Goal: Find specific page/section: Find specific page/section

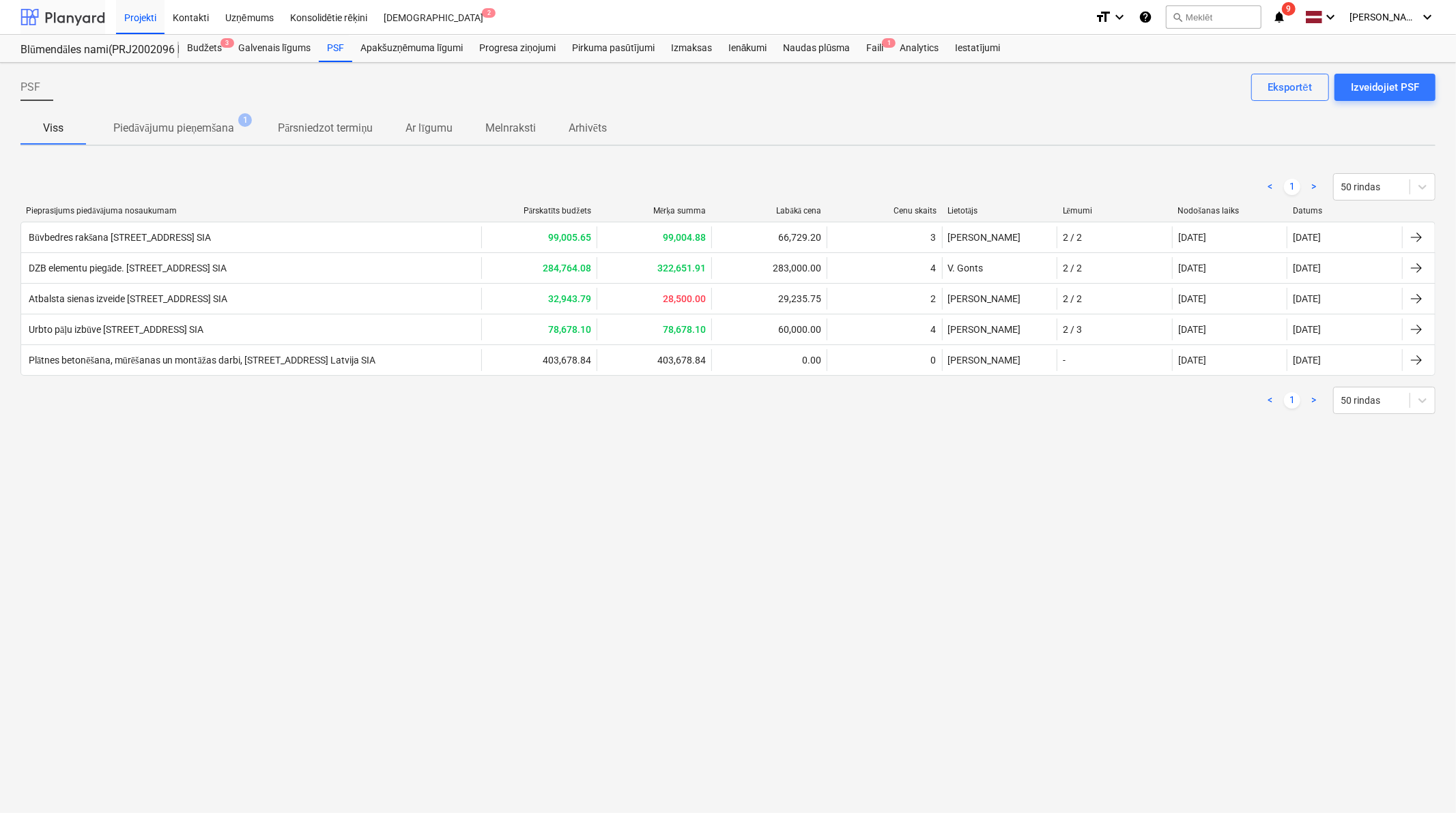
click at [81, 18] on div at bounding box center [62, 17] width 85 height 34
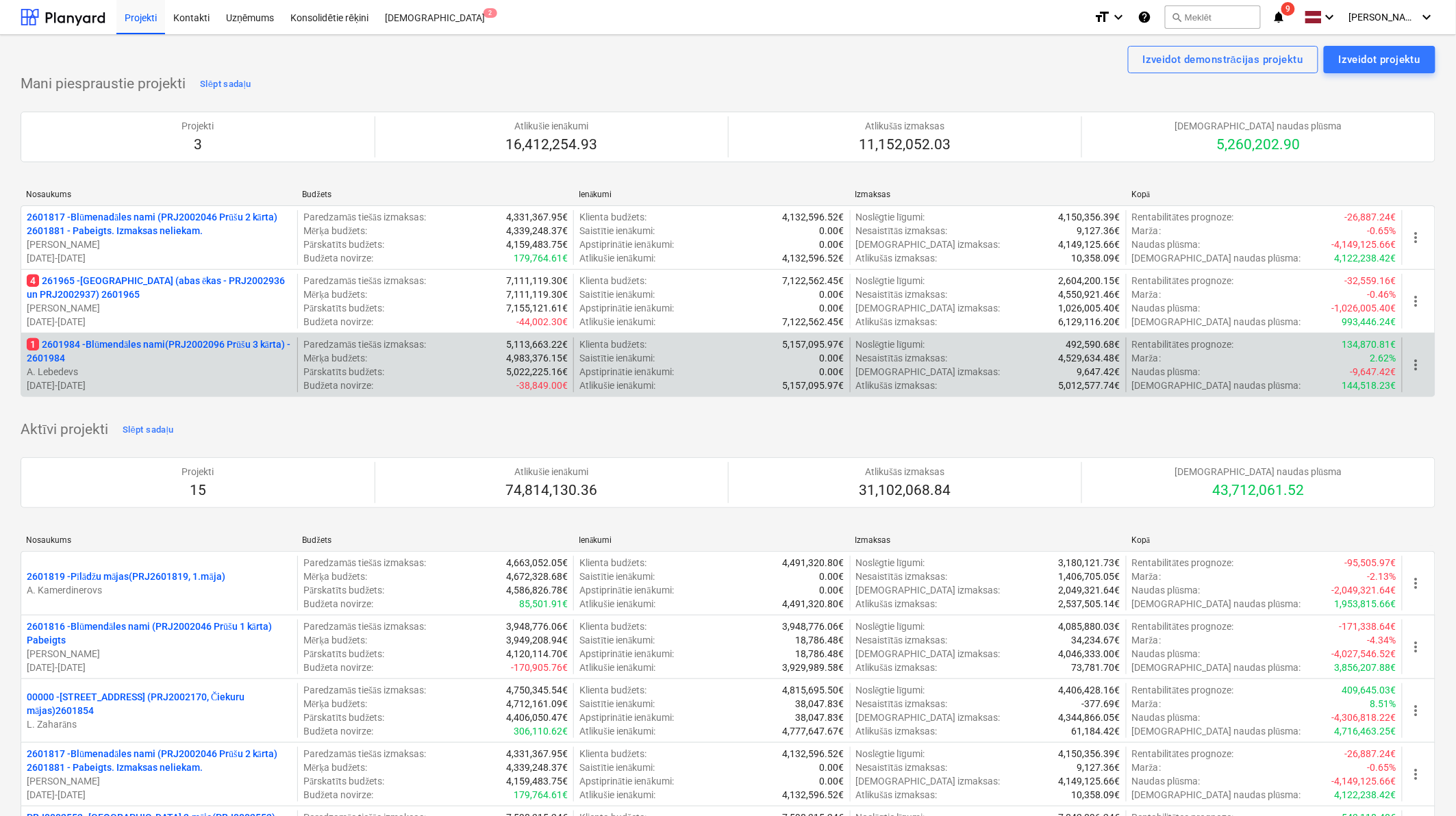
click at [149, 363] on p "1 2601984 - Blūmendāles nami(PRJ2002096 Prūšu 3 kārta) - 2601984" at bounding box center [158, 350] width 265 height 27
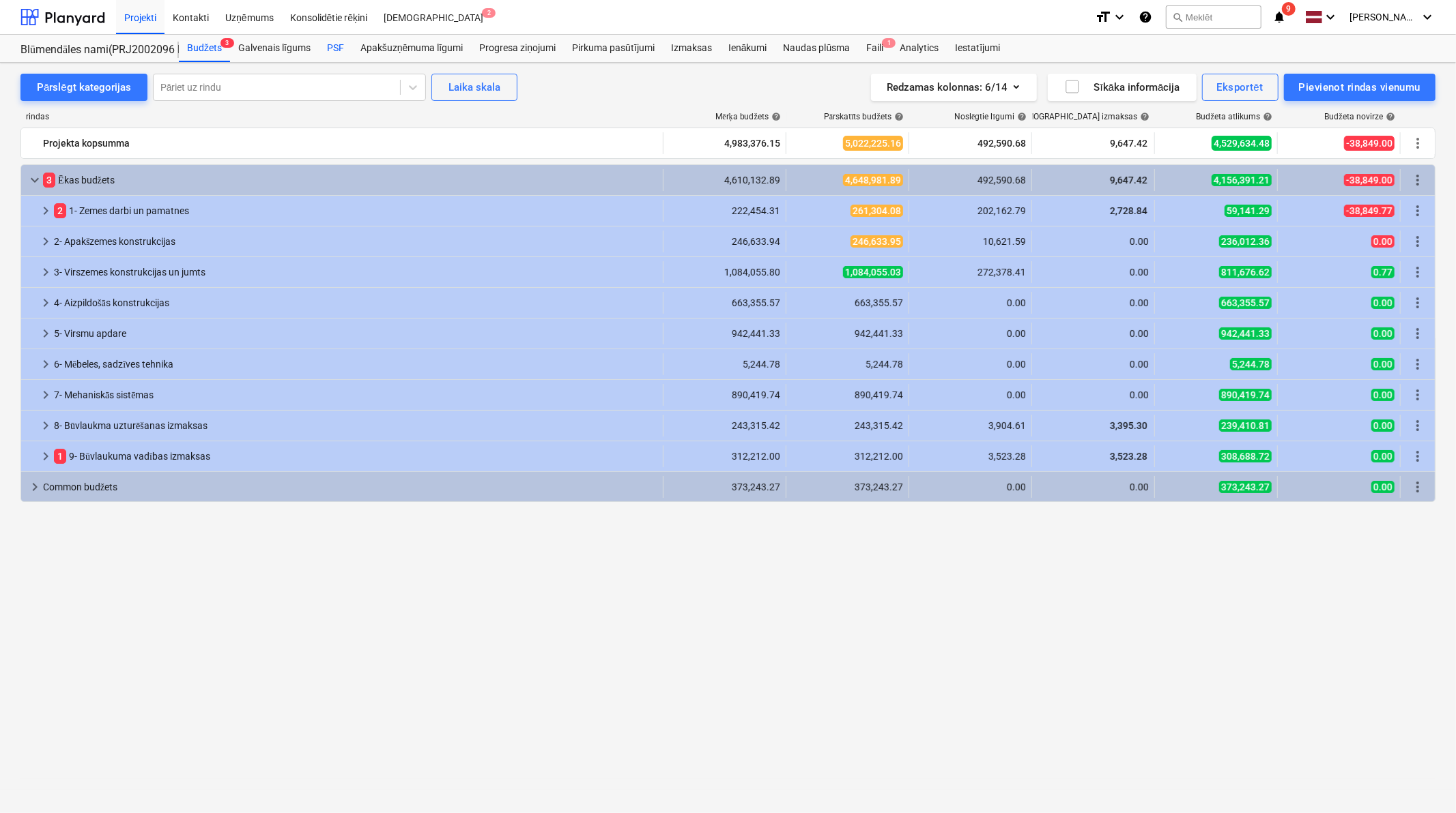
click at [344, 42] on div "PSF" at bounding box center [335, 48] width 34 height 27
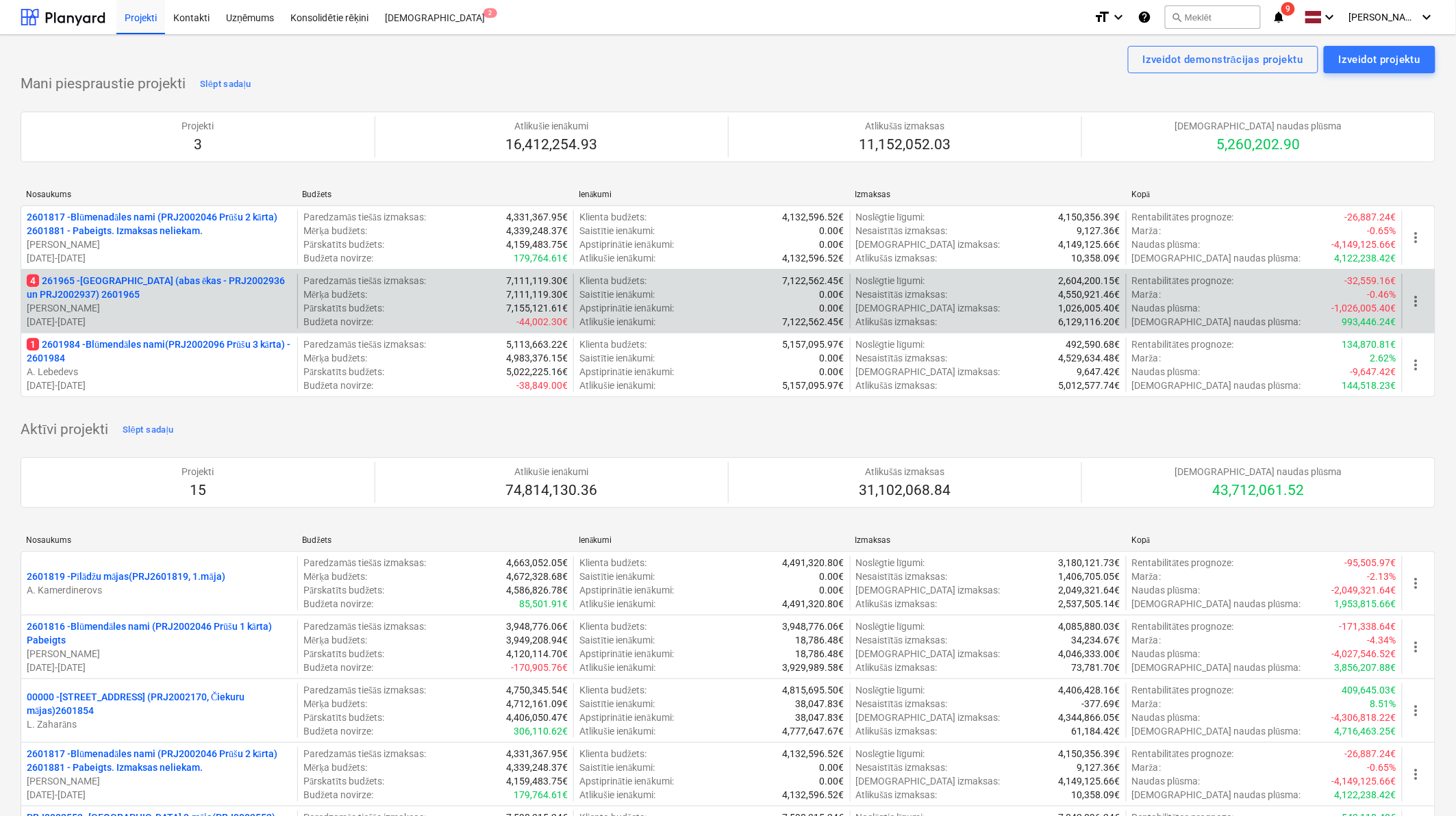
click at [152, 284] on p "4 261965 - [GEOGRAPHIC_DATA] (abas ēkas - PRJ2002936 un PRJ2002937) 2601965" at bounding box center [158, 287] width 265 height 27
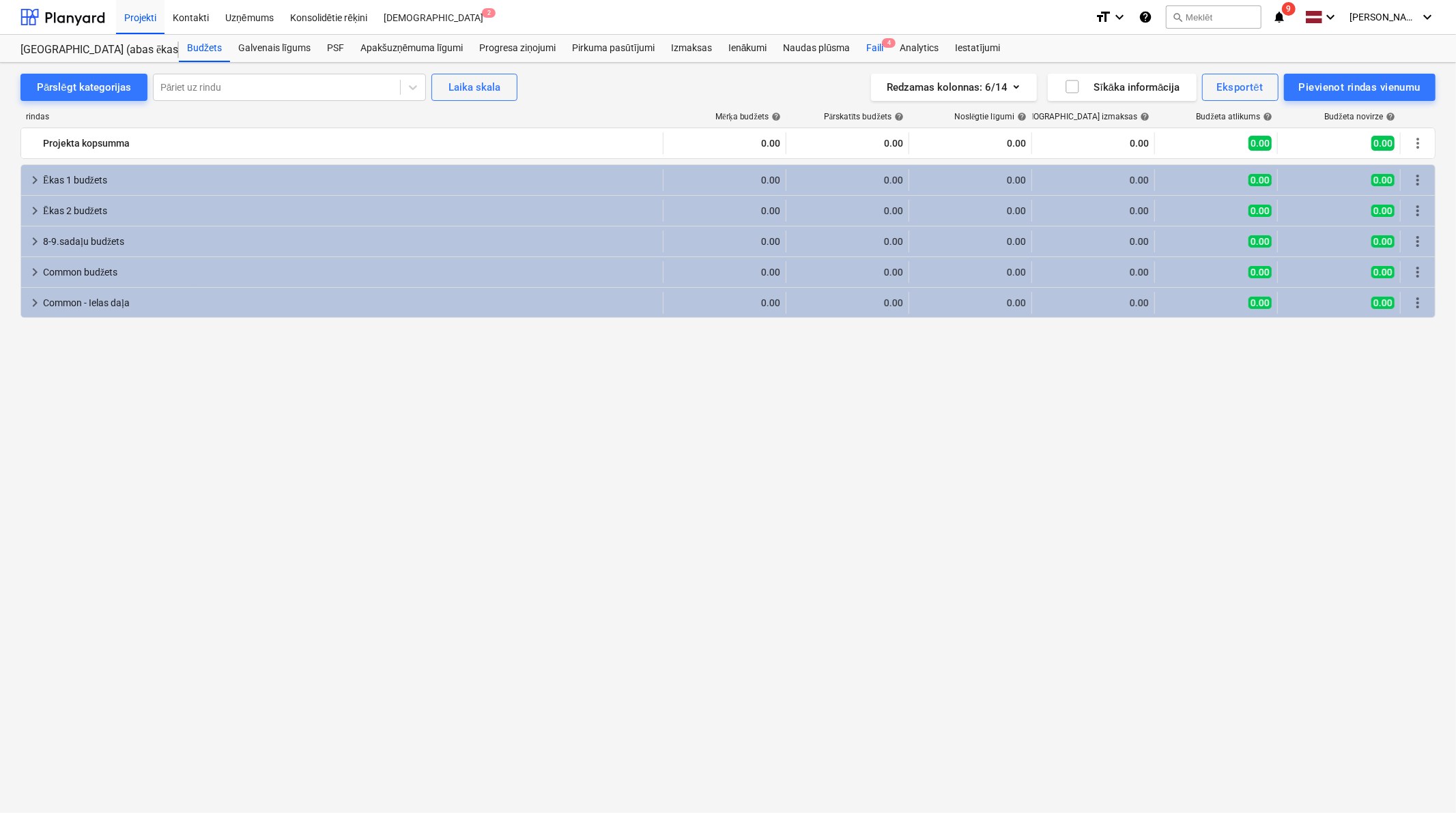
click at [881, 42] on div "Faili 4" at bounding box center [874, 48] width 34 height 27
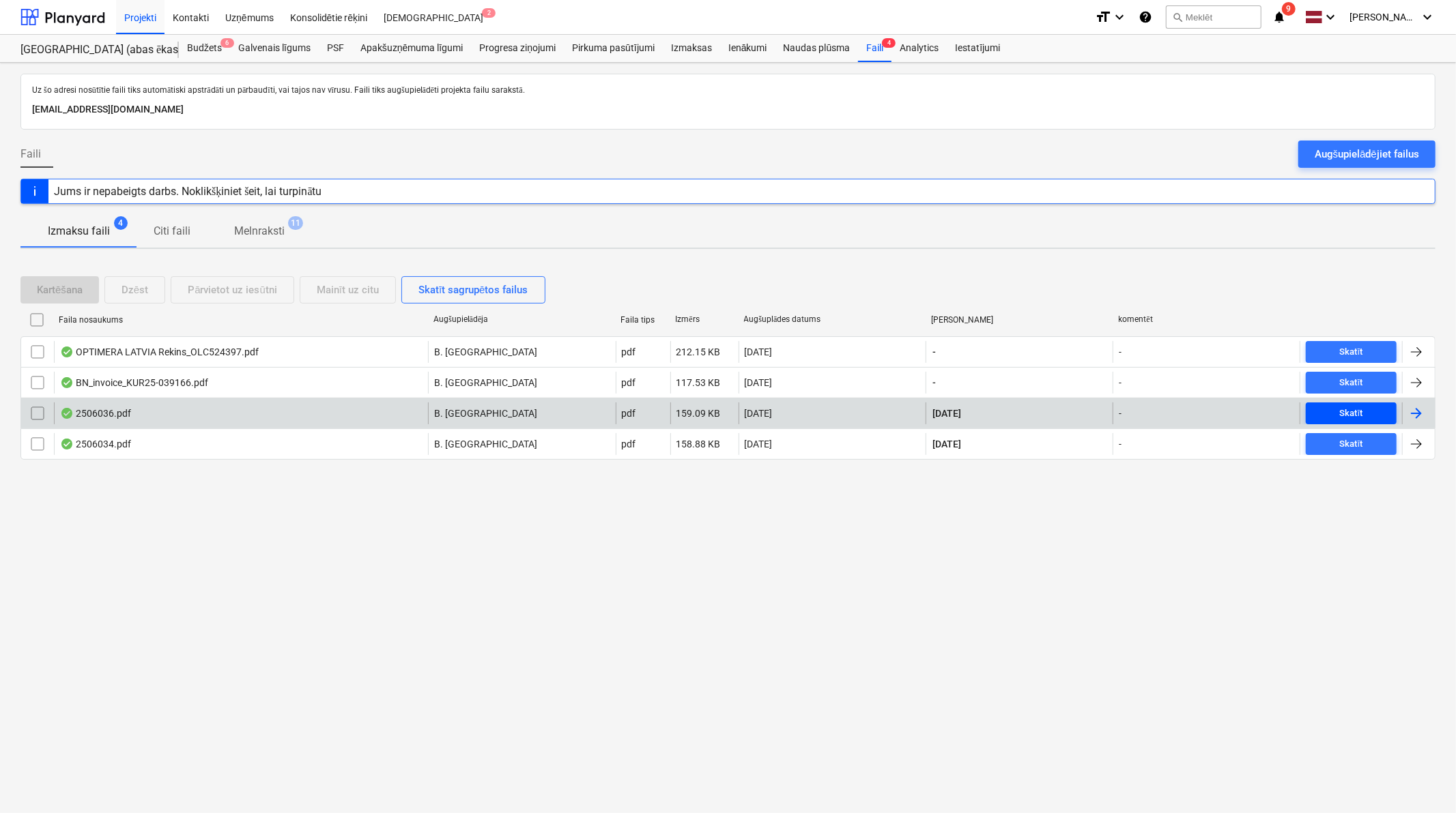
click at [1377, 419] on span "Skatīt" at bounding box center [1350, 413] width 80 height 16
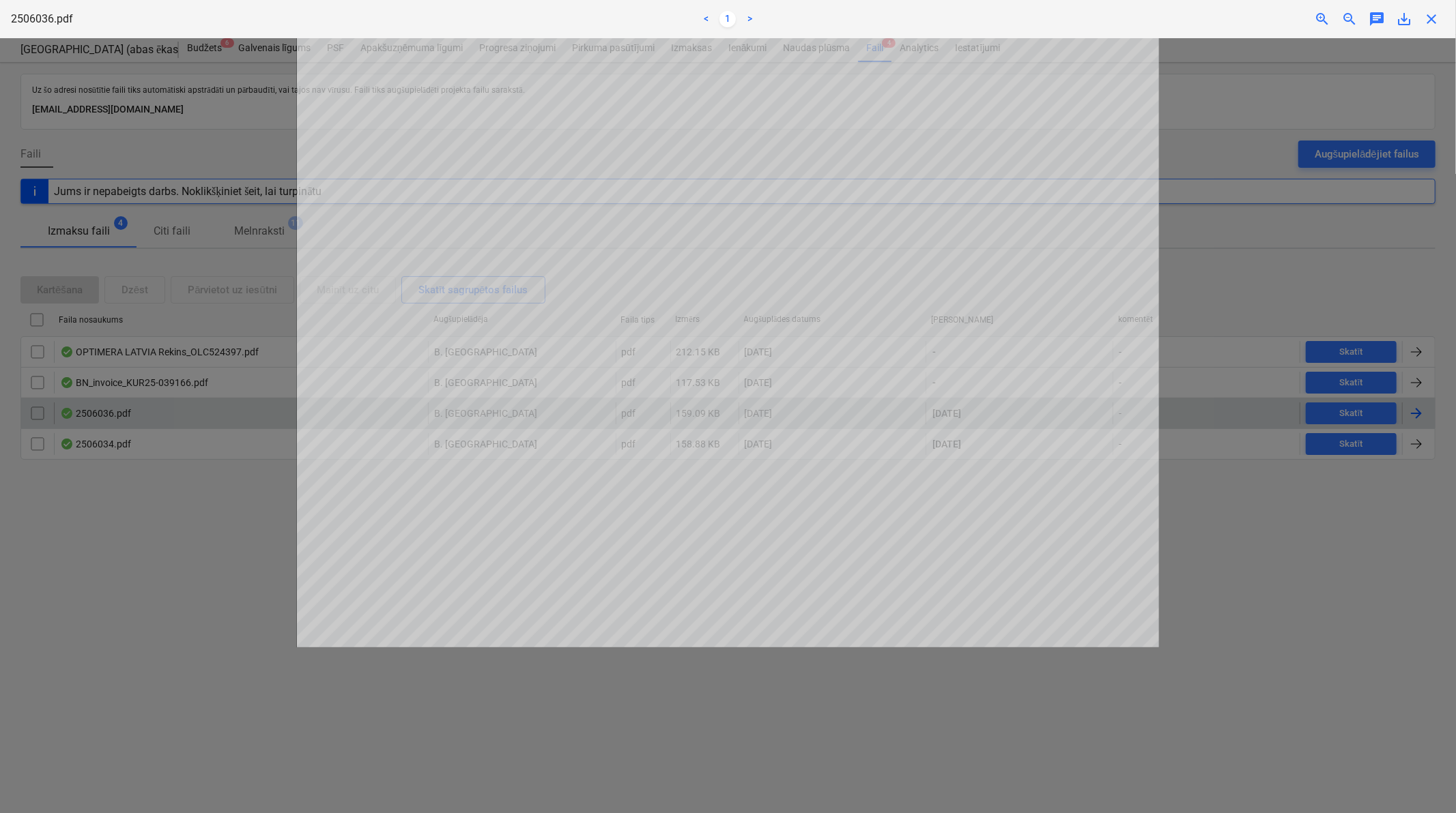
click at [1431, 11] on span "close" at bounding box center [1431, 19] width 16 height 16
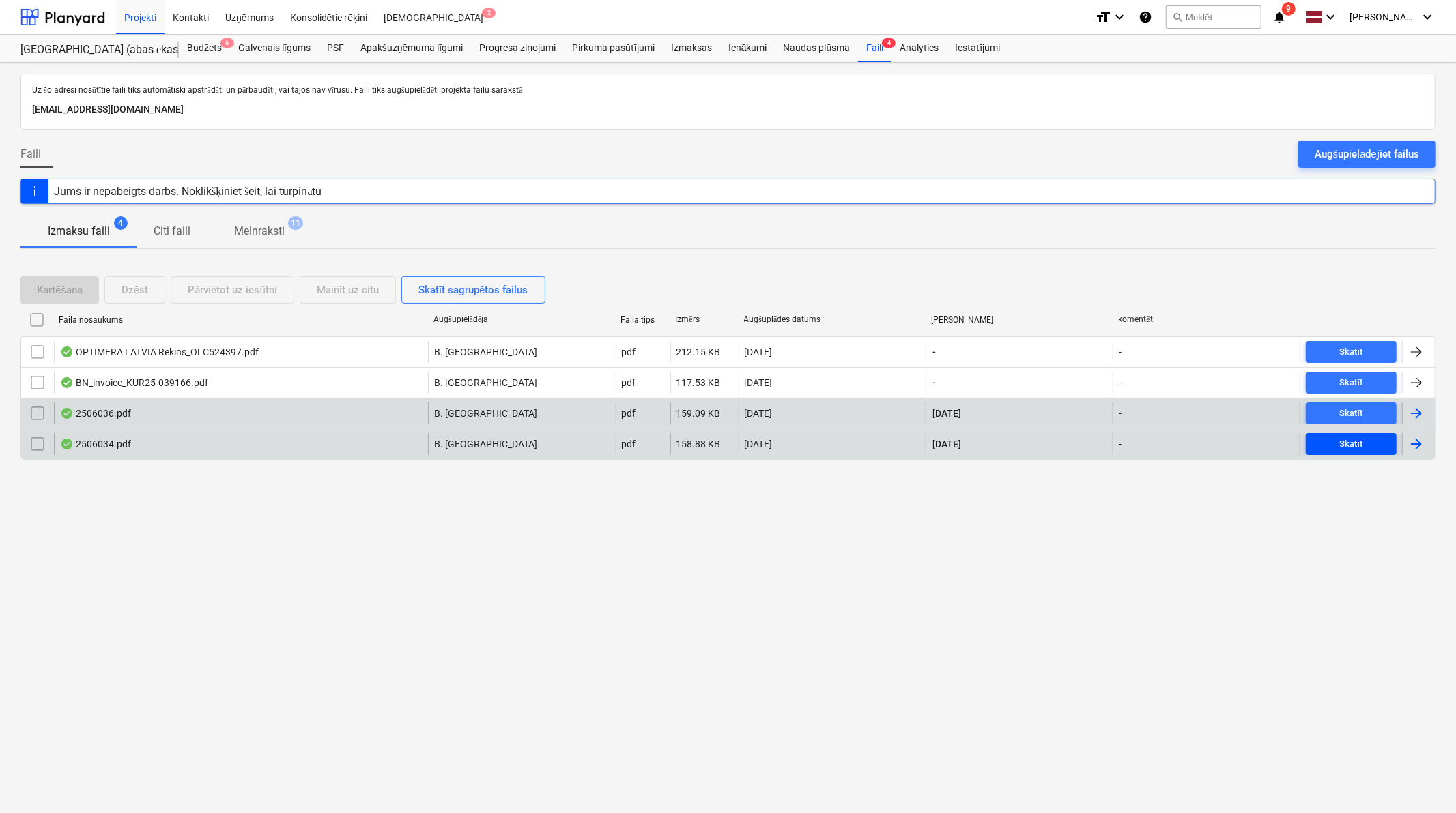
click at [1343, 439] on div "Skatīt" at bounding box center [1351, 444] width 23 height 16
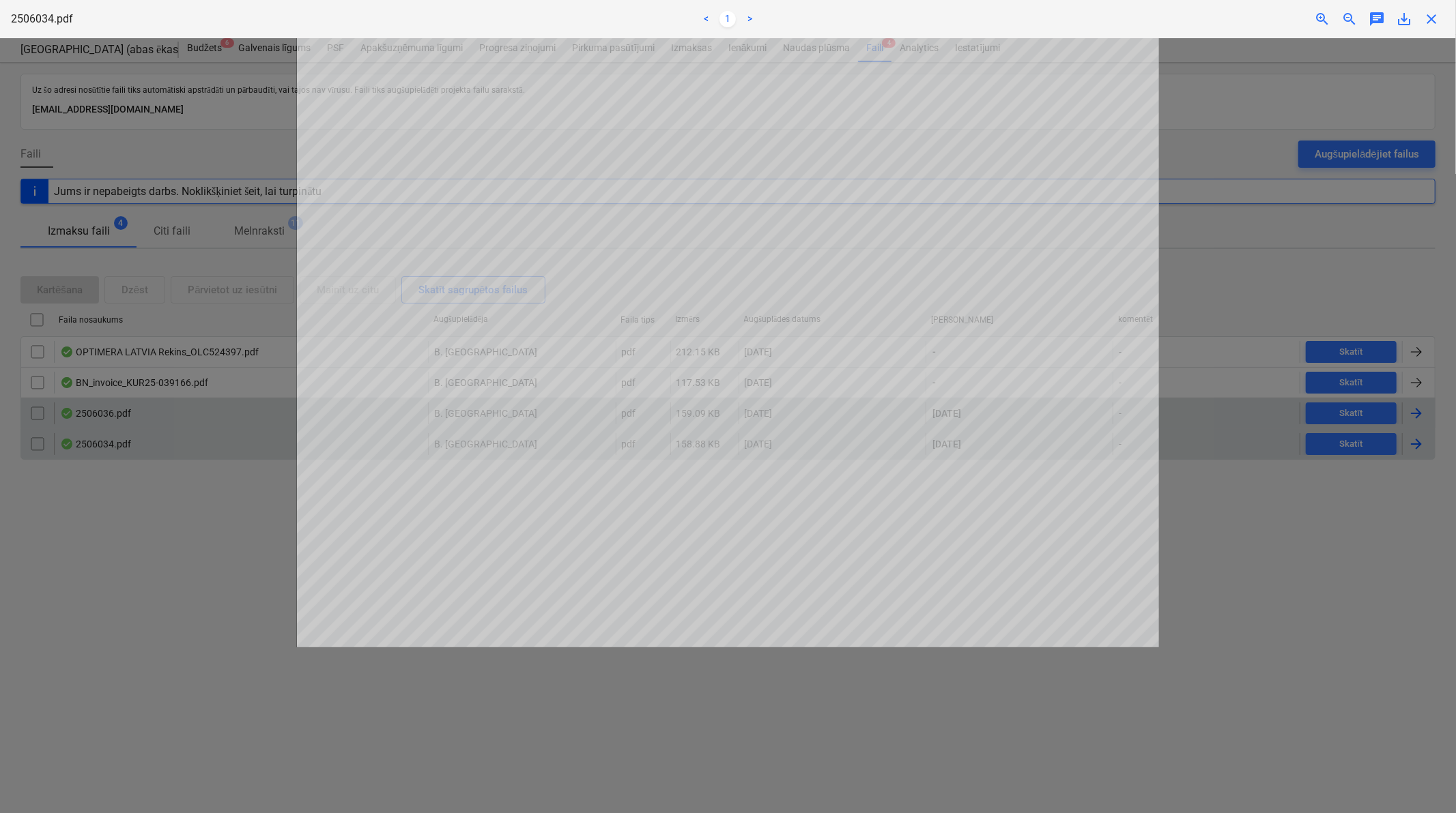
click at [1437, 15] on span "close" at bounding box center [1431, 19] width 16 height 16
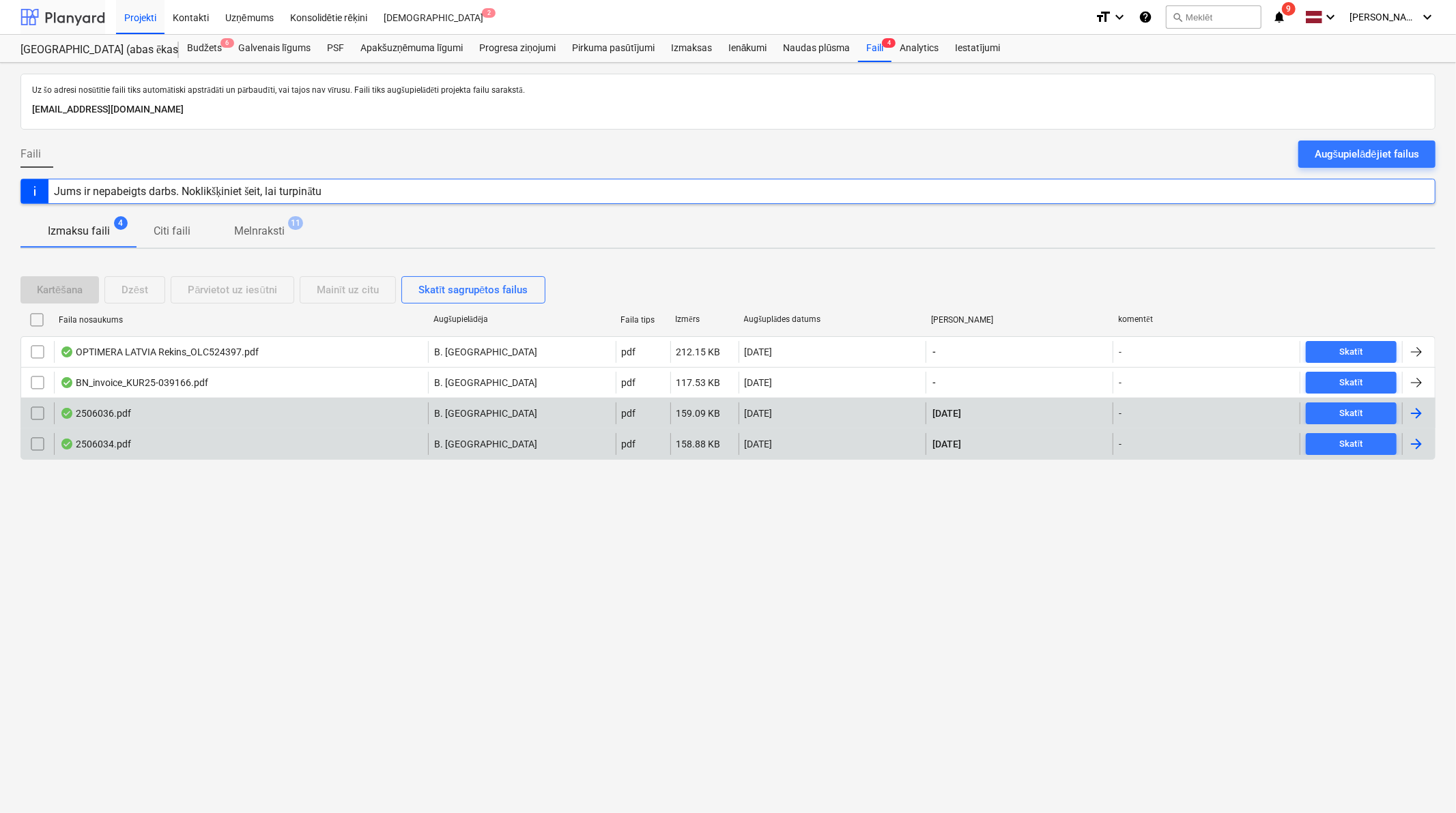
click at [50, 12] on div at bounding box center [62, 17] width 85 height 34
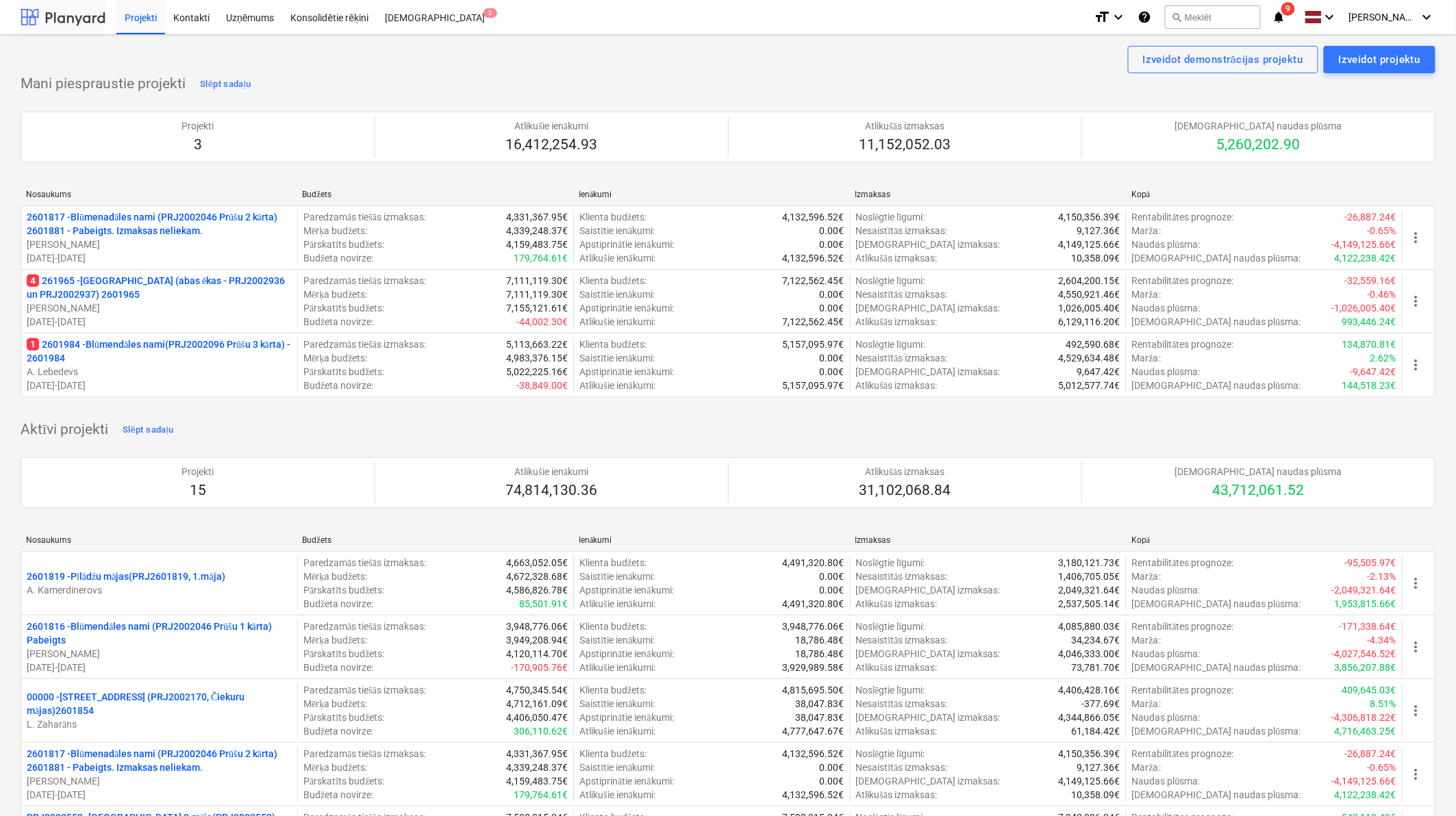
click at [74, 12] on div at bounding box center [63, 17] width 85 height 35
click at [71, 23] on div at bounding box center [63, 17] width 85 height 35
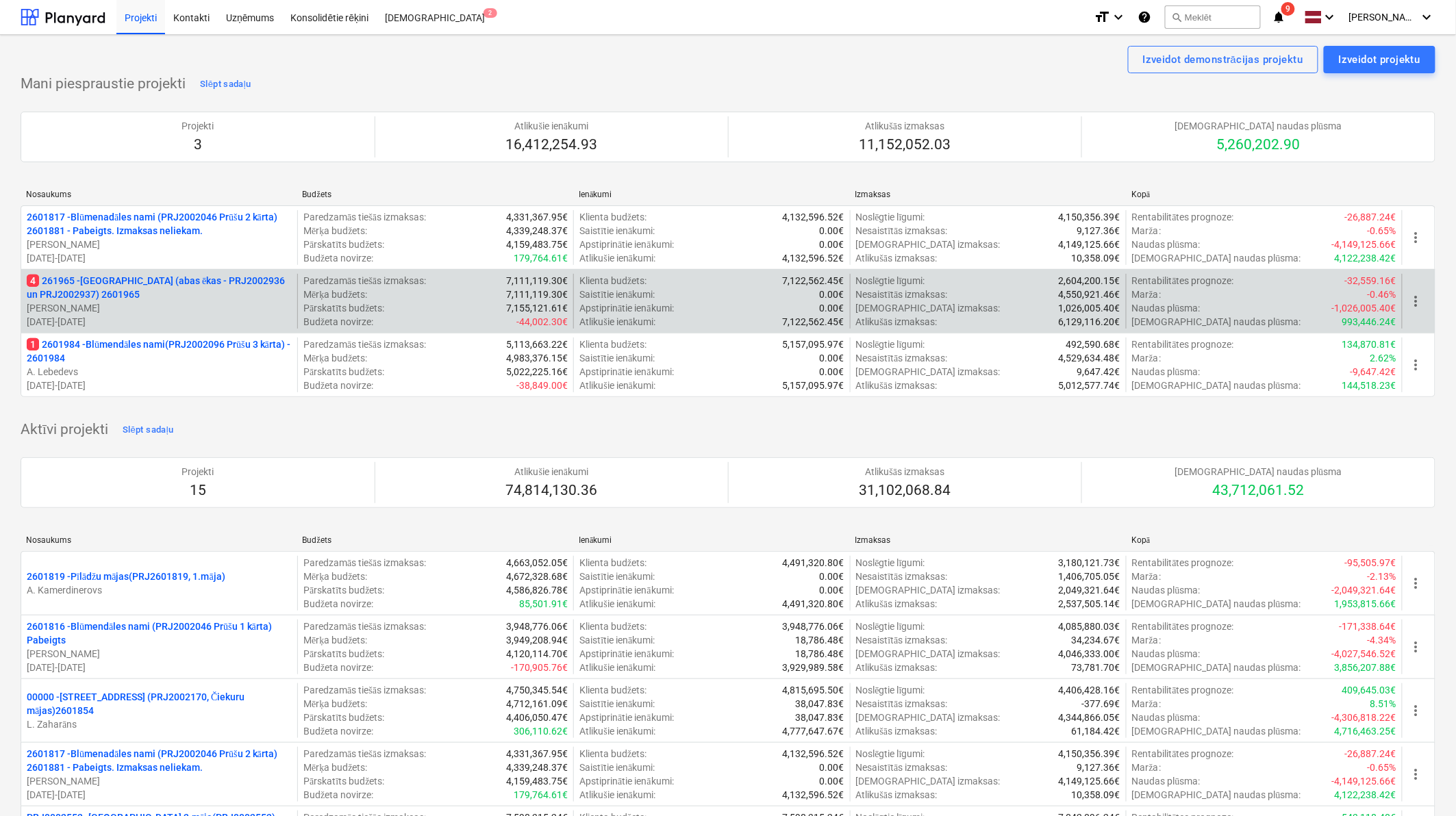
click at [120, 279] on p "4 261965 - [GEOGRAPHIC_DATA] (abas ēkas - PRJ2002936 un PRJ2002937) 2601965" at bounding box center [158, 287] width 265 height 27
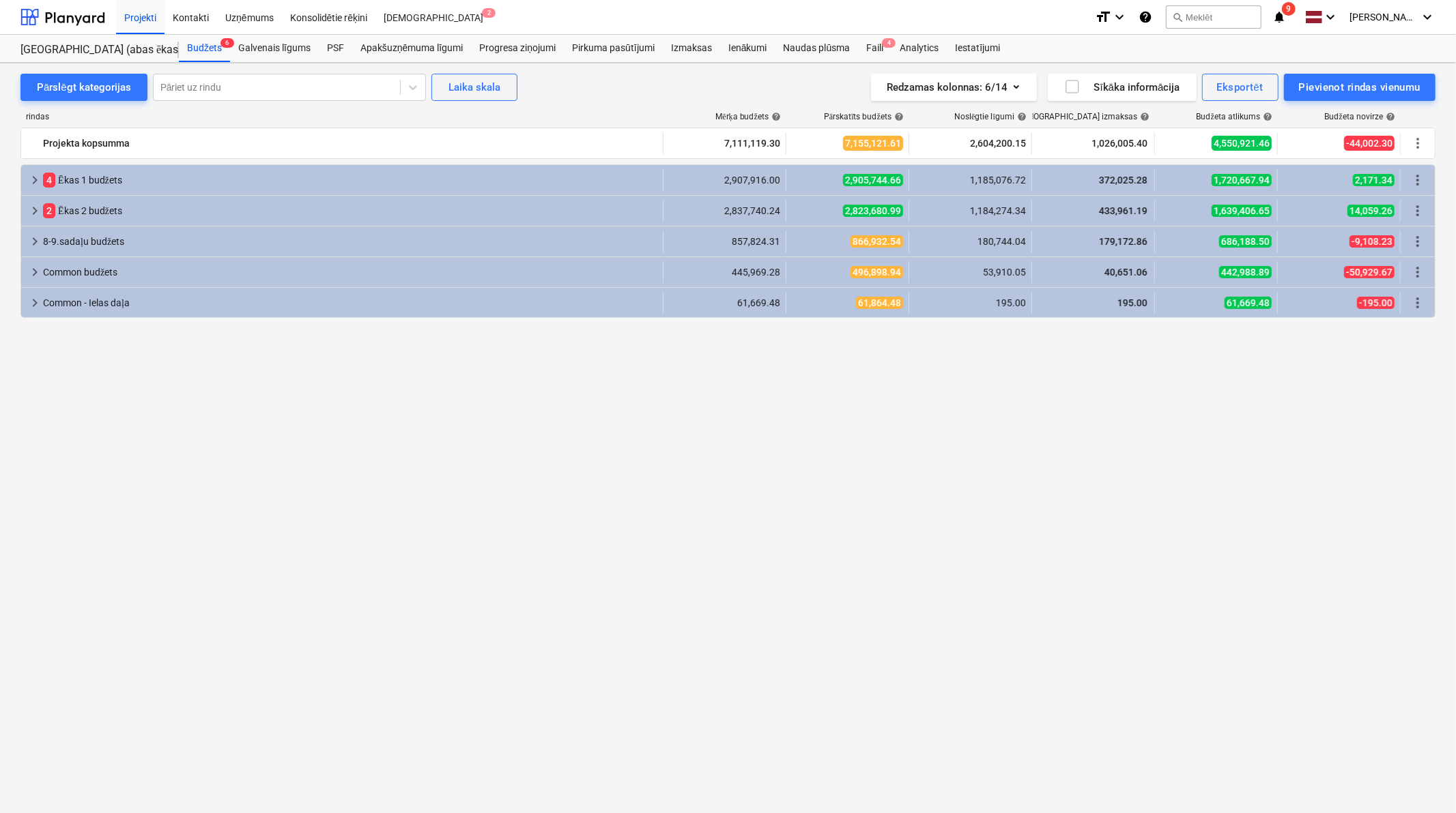
drag, startPoint x: 502, startPoint y: 562, endPoint x: 497, endPoint y: 601, distance: 39.3
click at [502, 562] on div "keyboard_arrow_right 4 Ēkas 1 budžets 2,907,916.00 2,905,744.66 1,185,076.72 37…" at bounding box center [728, 463] width 1415 height 598
click at [89, 22] on div at bounding box center [62, 17] width 85 height 34
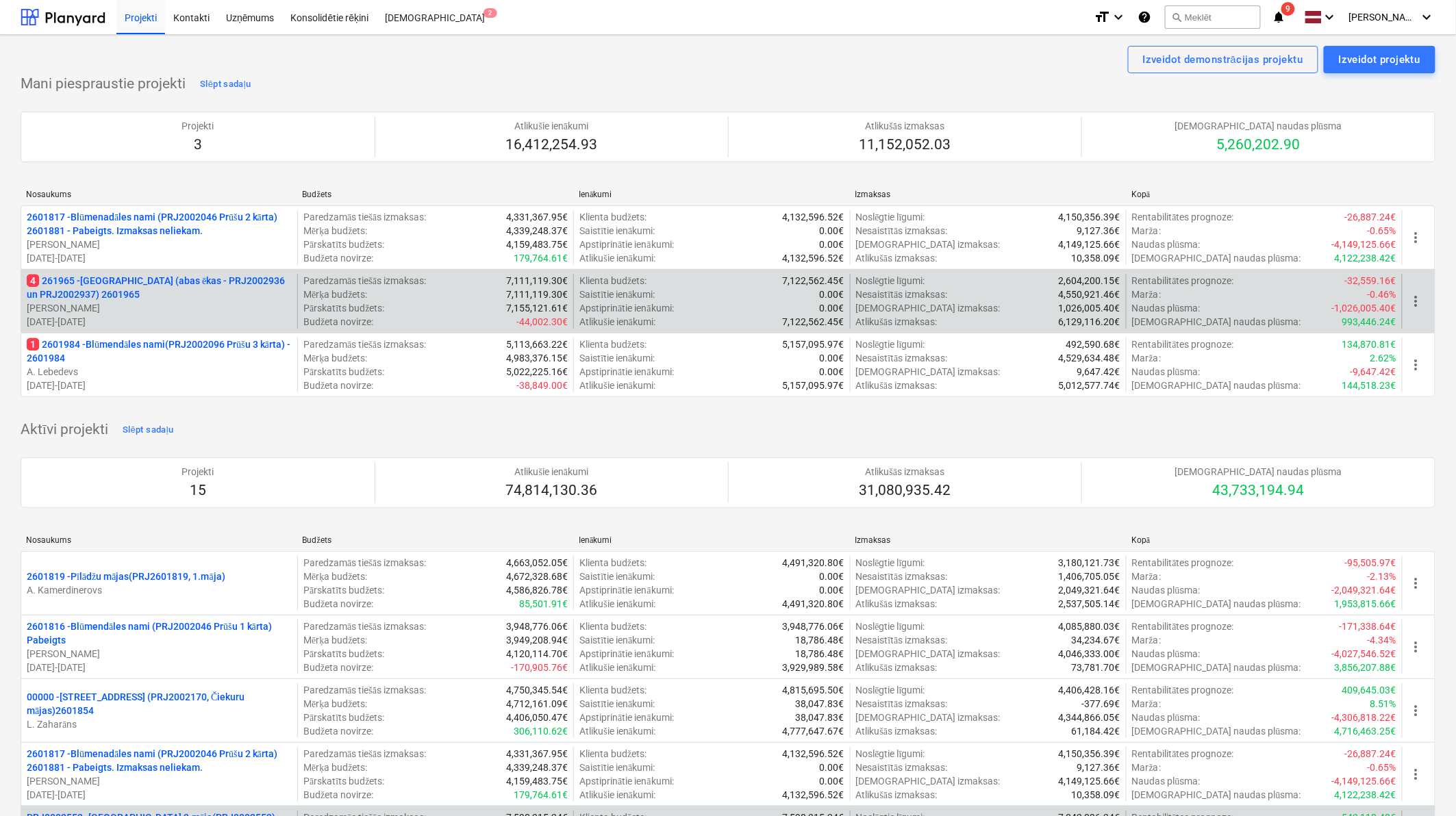
click at [182, 292] on p "4 261965 - [GEOGRAPHIC_DATA] (abas ēkas - PRJ2002936 un PRJ2002937) 2601965" at bounding box center [158, 287] width 265 height 27
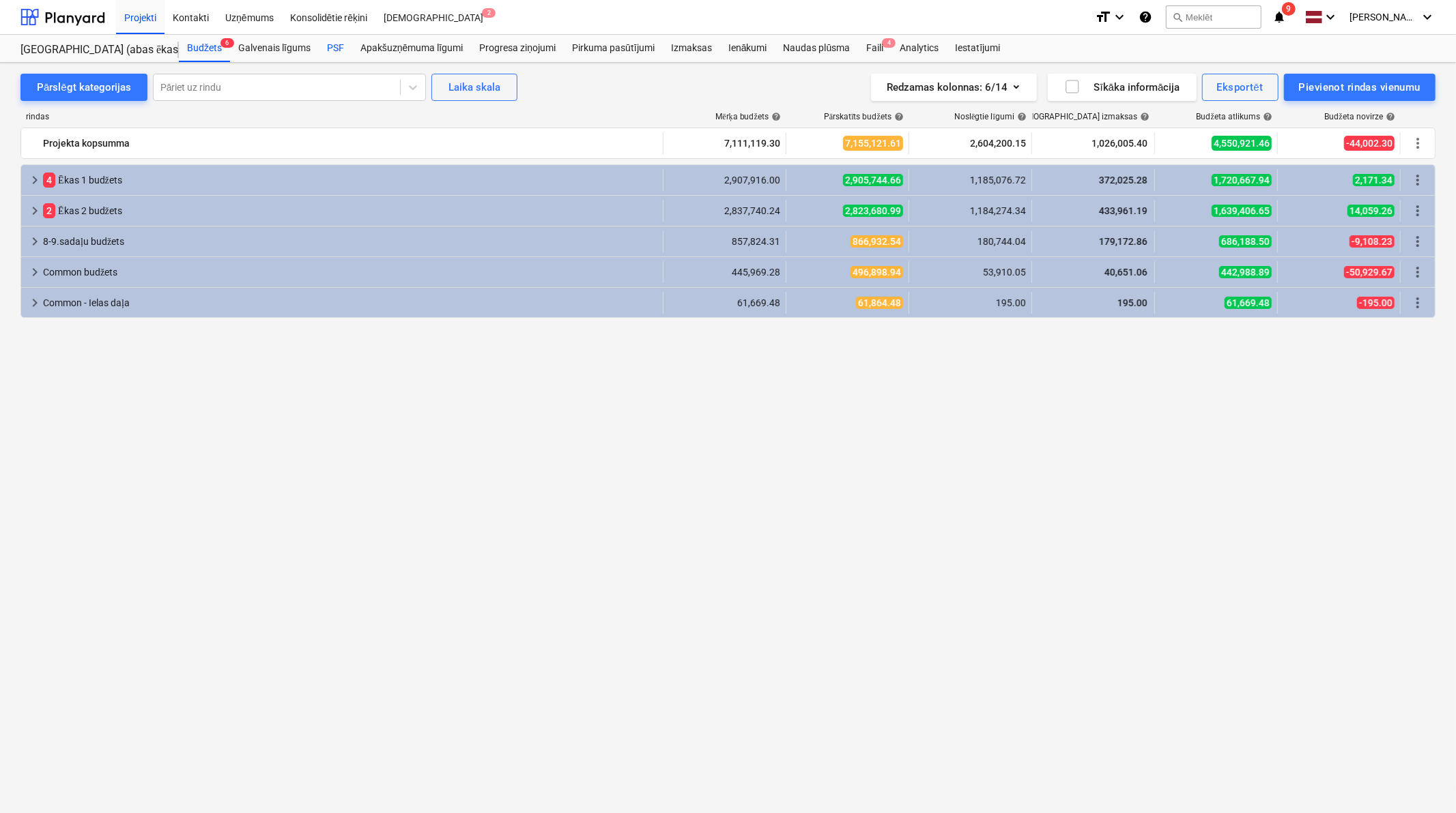
click at [334, 56] on div "PSF" at bounding box center [335, 48] width 34 height 27
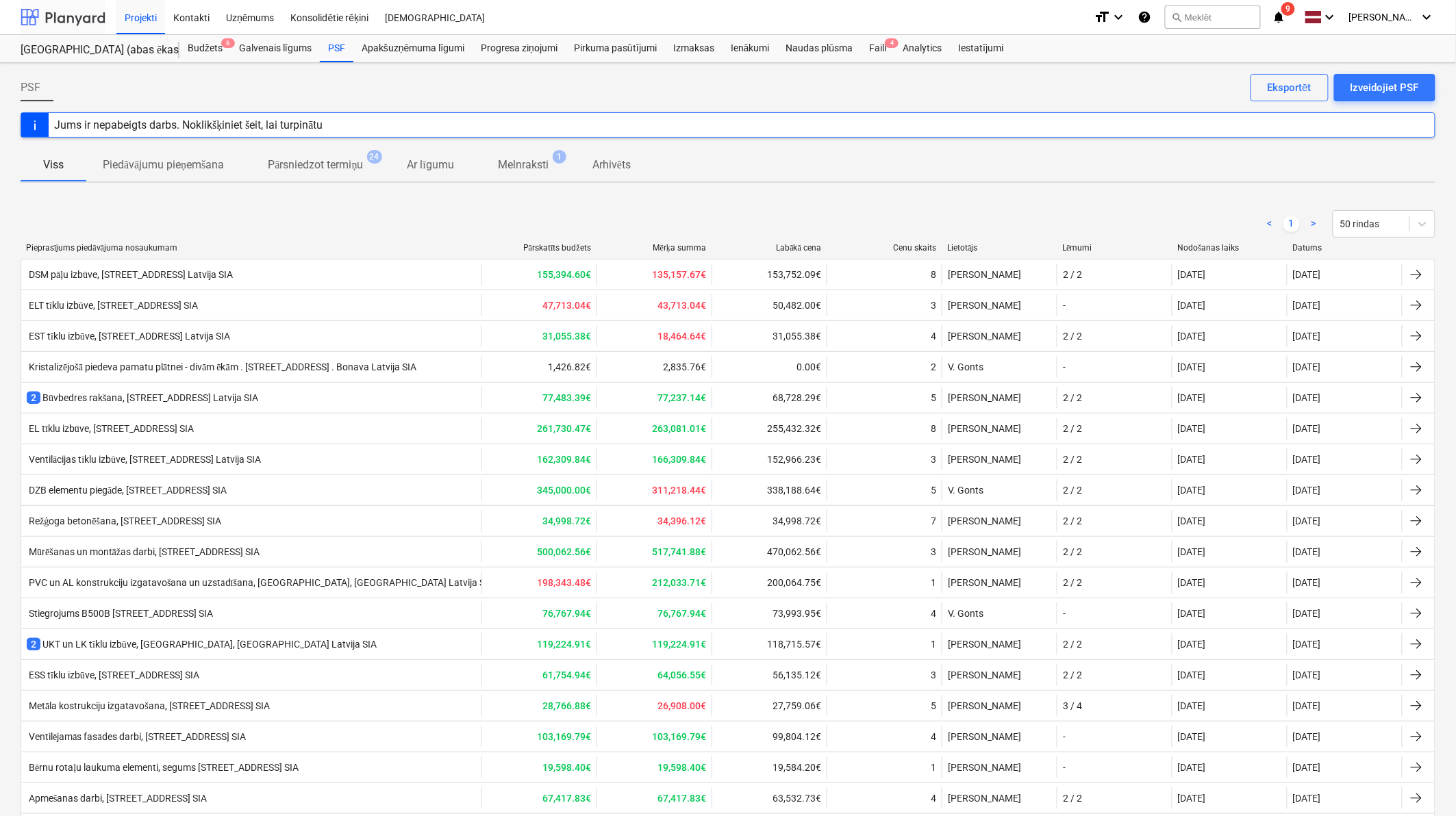
click at [82, 18] on div at bounding box center [63, 17] width 85 height 35
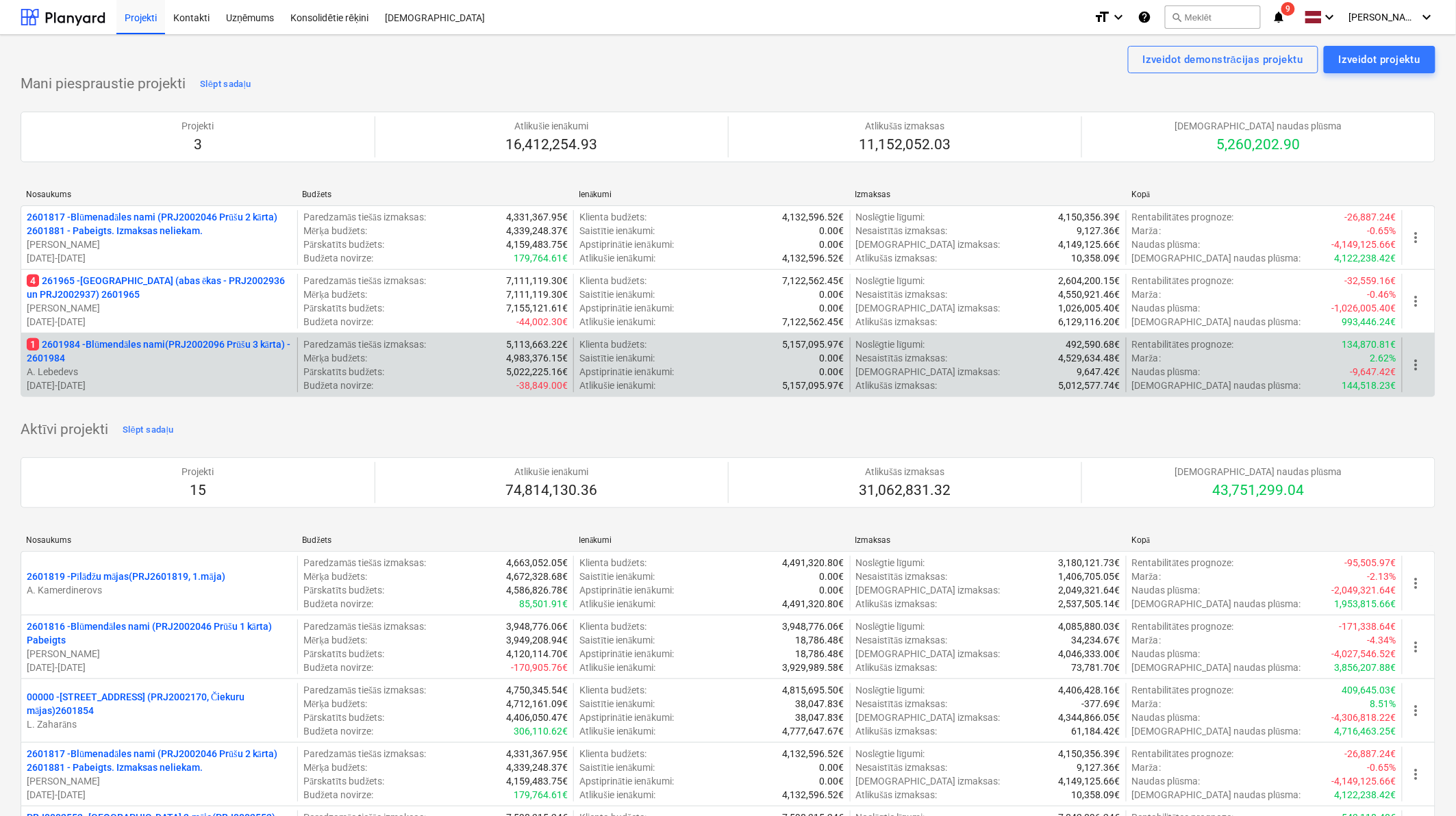
click at [176, 354] on p "1 2601984 - Blūmendāles nami(PRJ2002096 Prūšu 3 kārta) - 2601984" at bounding box center [158, 350] width 265 height 27
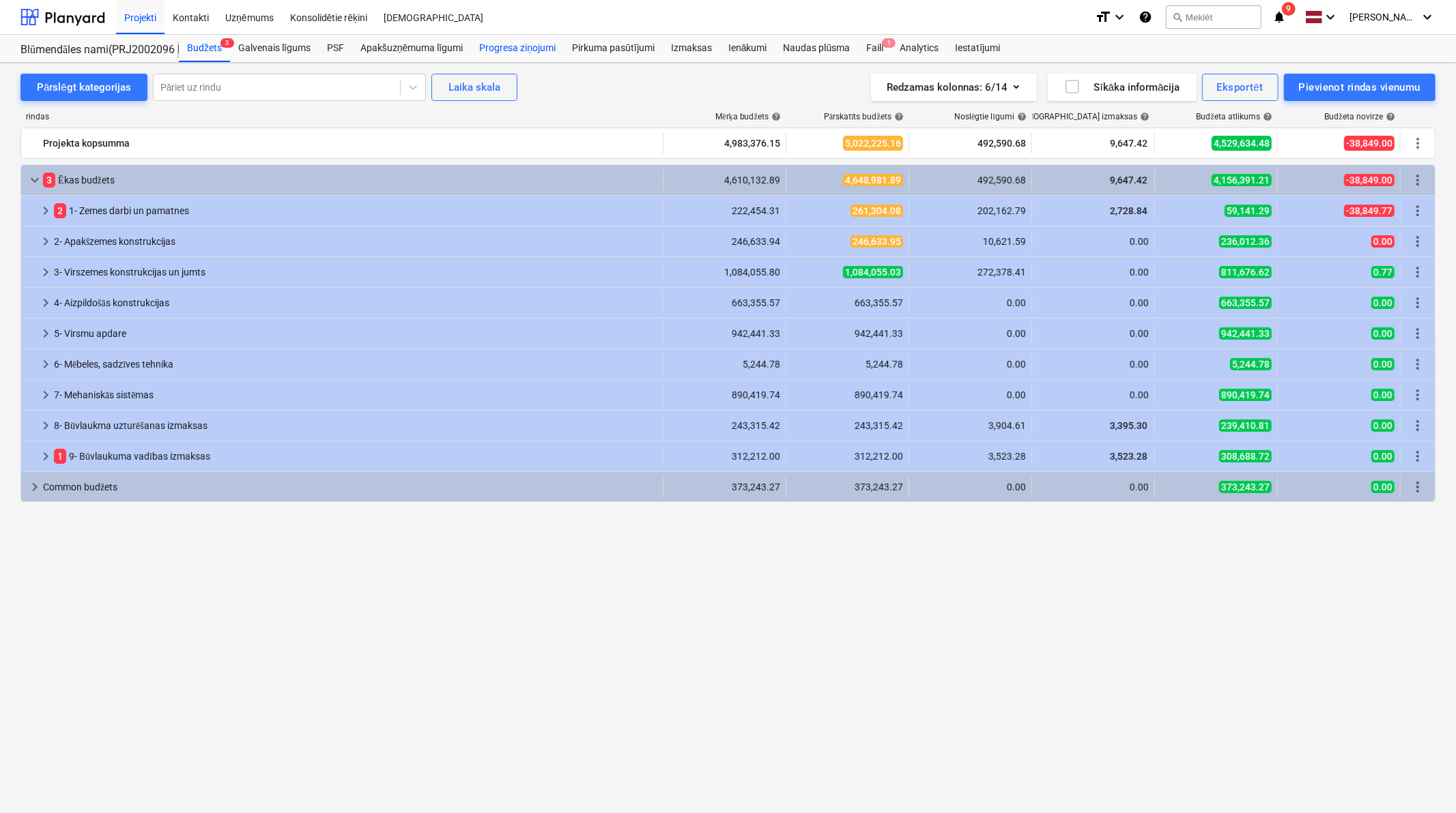
click at [542, 50] on div "Progresa ziņojumi" at bounding box center [517, 48] width 93 height 27
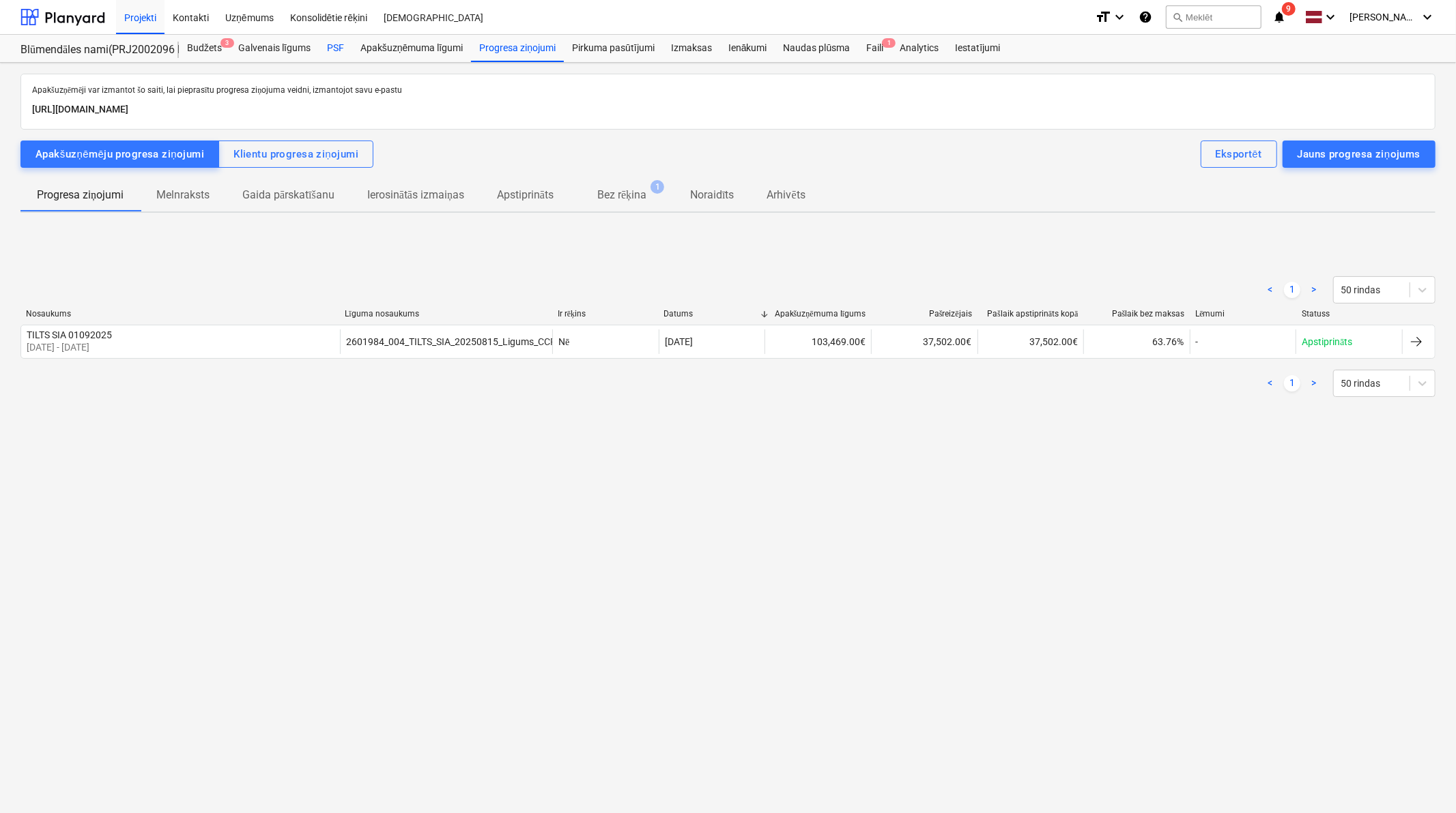
click at [335, 52] on div "PSF" at bounding box center [335, 48] width 34 height 27
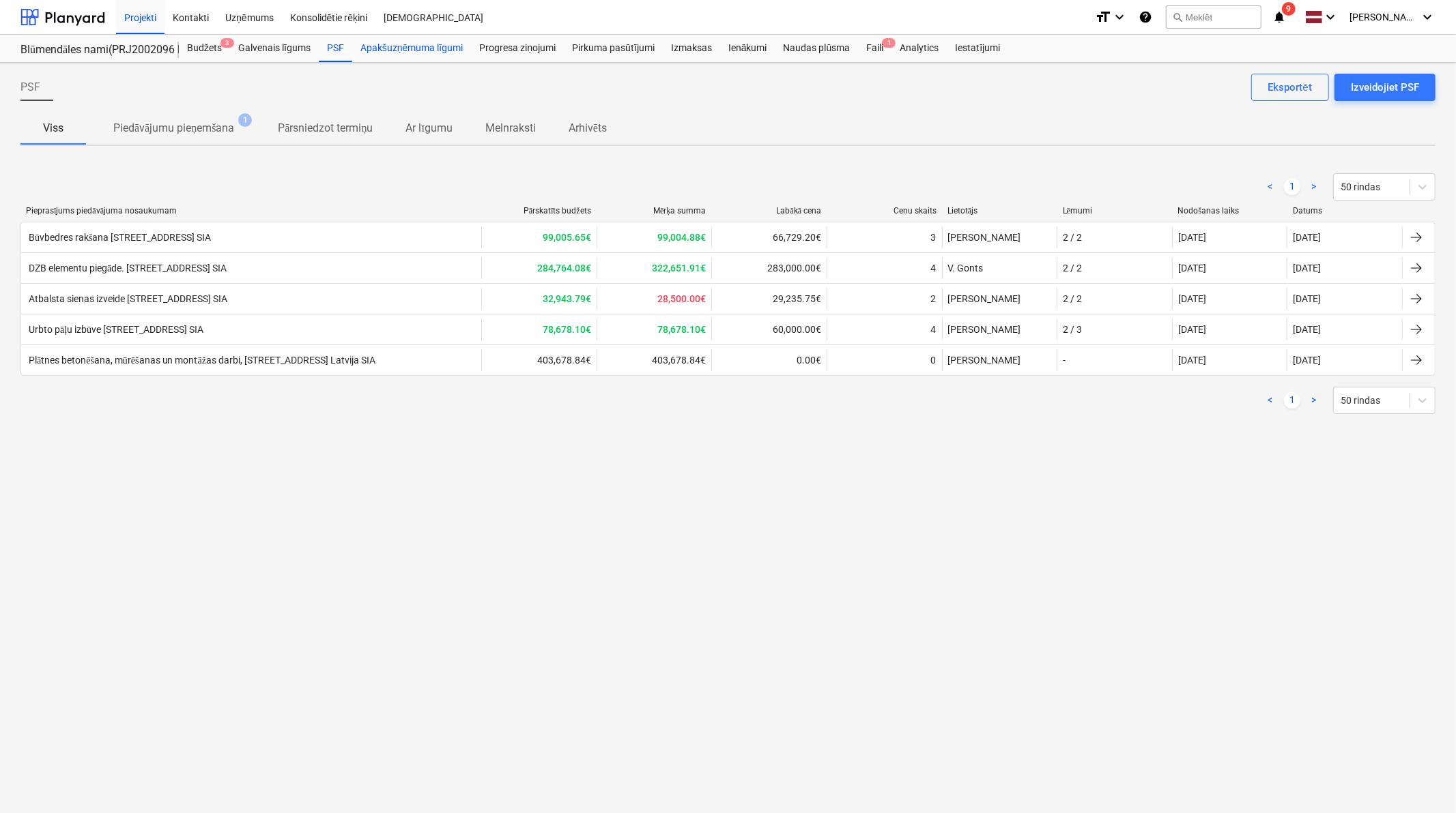
click at [403, 52] on div "Apakšuzņēmuma līgumi" at bounding box center [412, 48] width 119 height 27
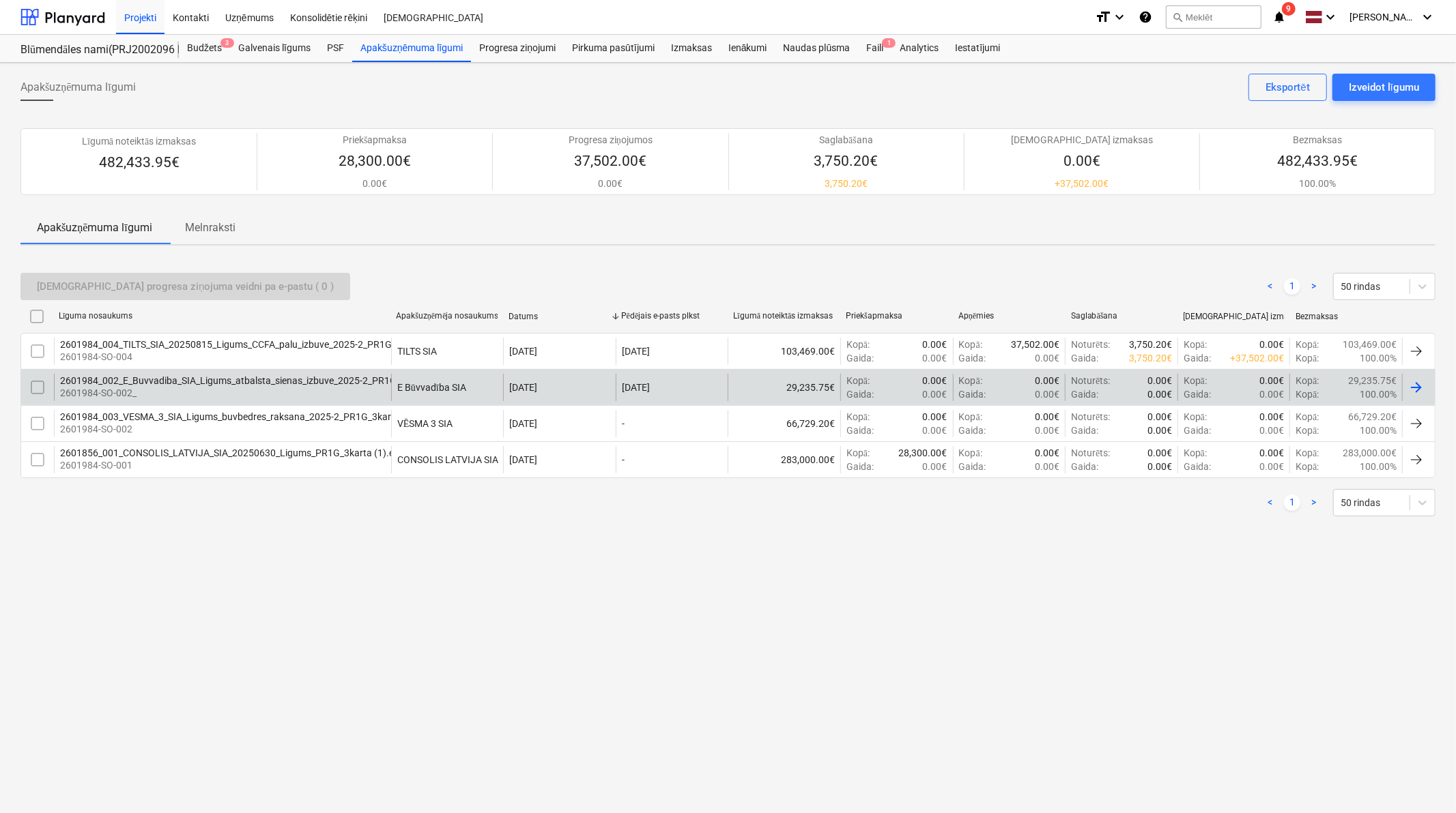
click at [351, 380] on div "2601984_002_E_Buvvadiba_SIA_Ligums_atbalsta_sienas_izbuve_2025-2_PR1G_3karta_3v…" at bounding box center [260, 380] width 399 height 11
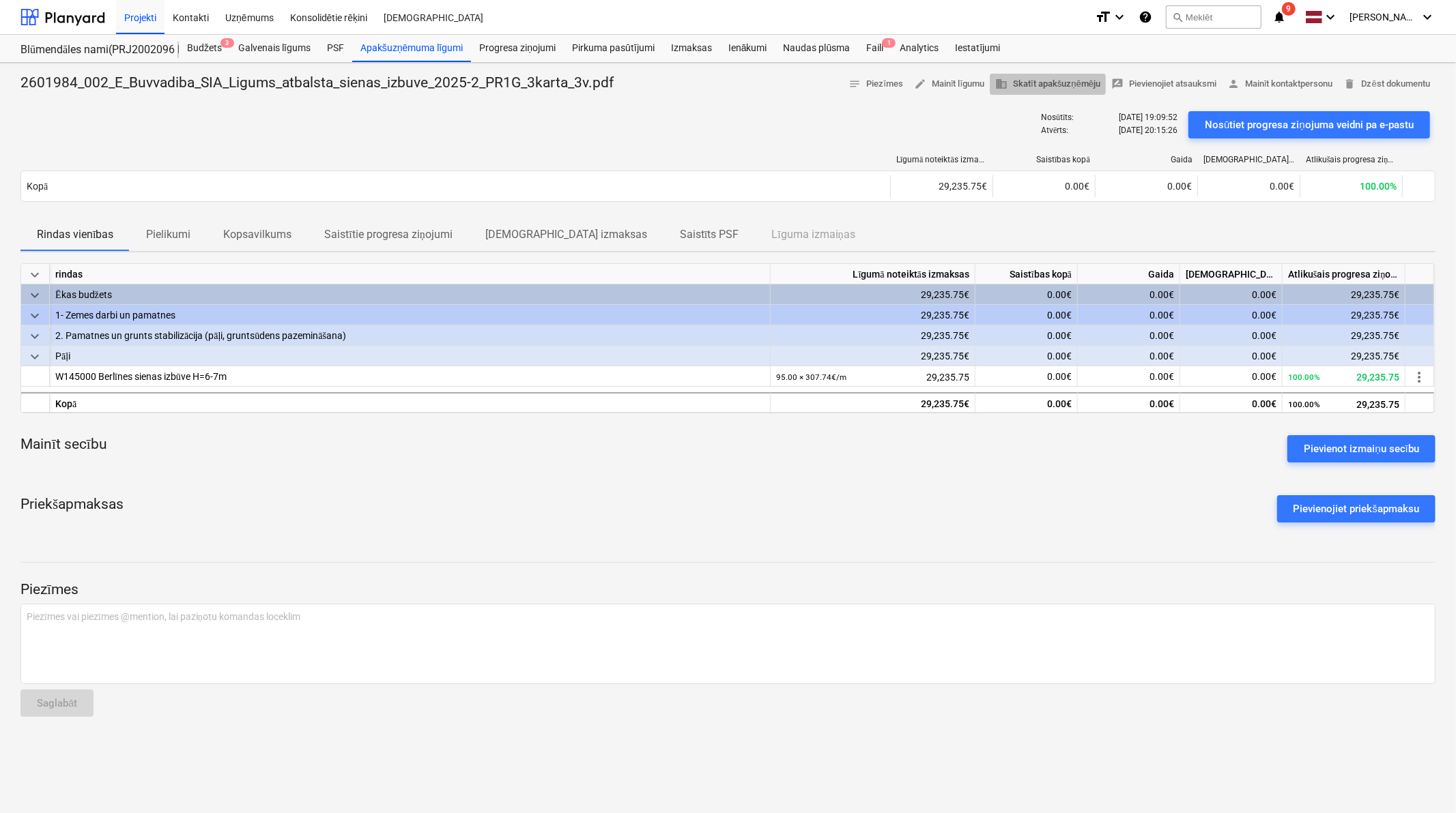
click at [1025, 92] on button "business Skatīt apakšuzņēmēju" at bounding box center [1047, 85] width 116 height 21
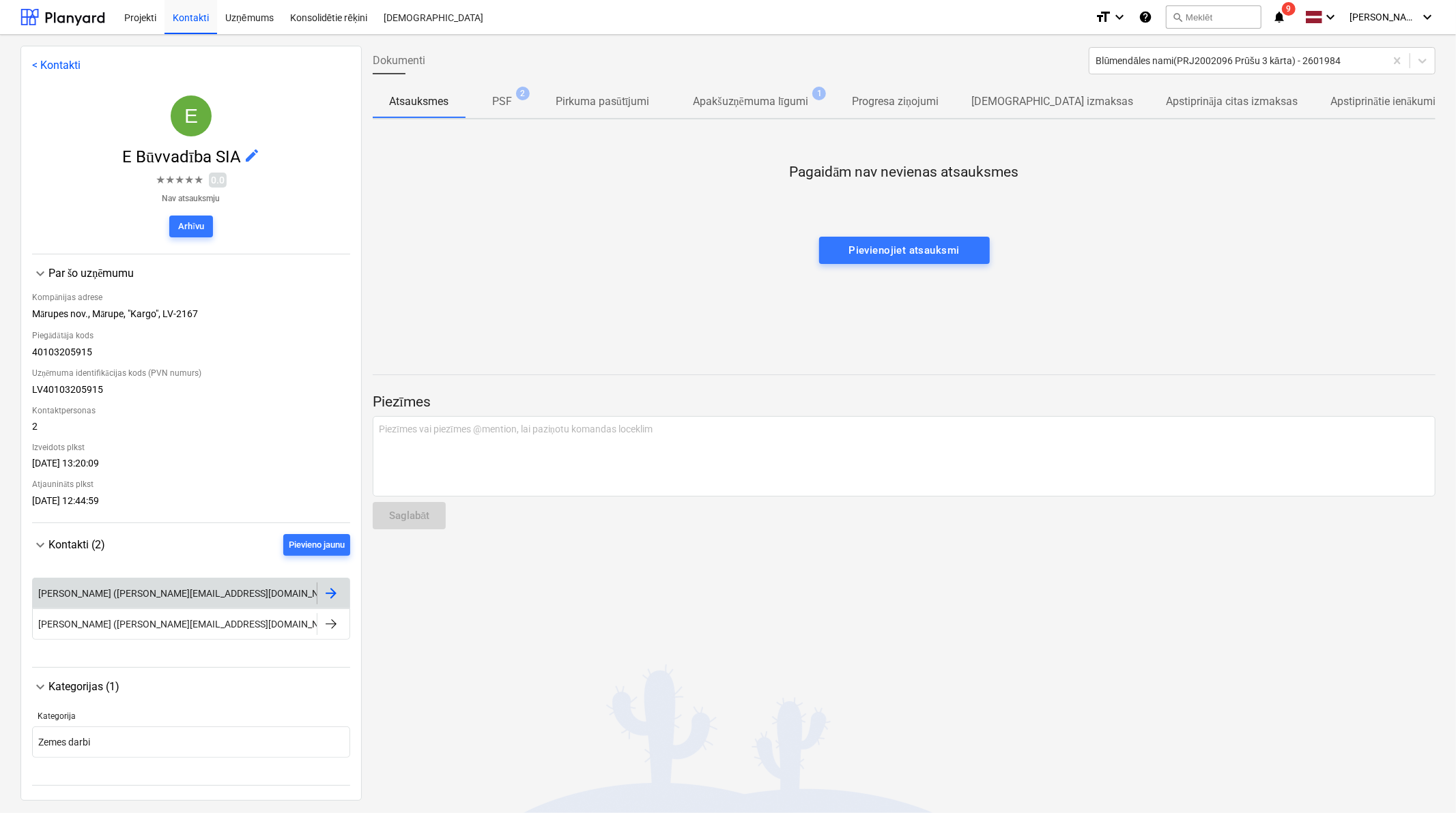
click at [332, 590] on div at bounding box center [331, 594] width 16 height 16
click at [67, 12] on div at bounding box center [62, 17] width 85 height 34
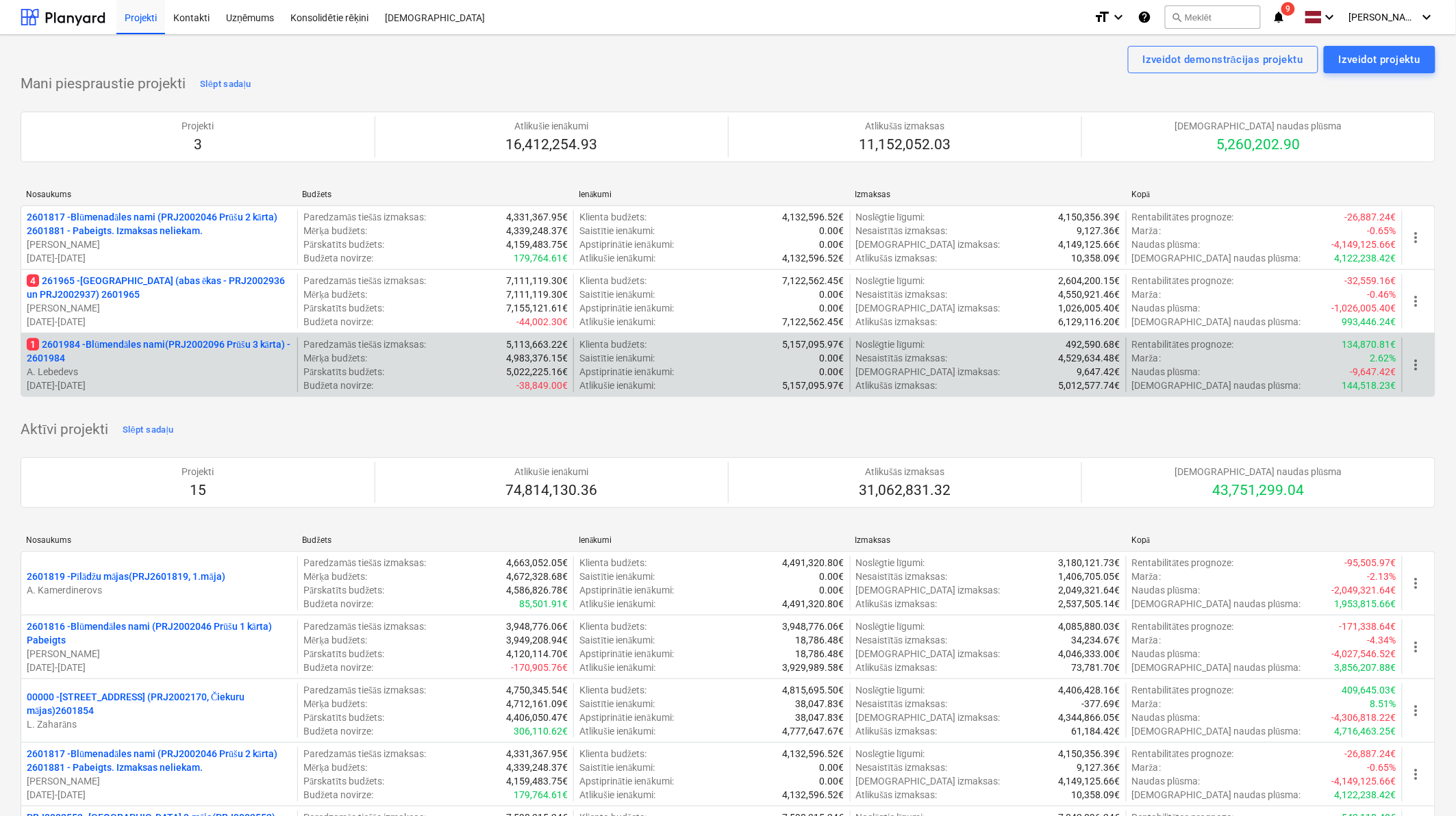
click at [176, 357] on p "1 2601984 - Blūmendāles nami(PRJ2002096 Prūšu 3 kārta) - 2601984" at bounding box center [158, 350] width 265 height 27
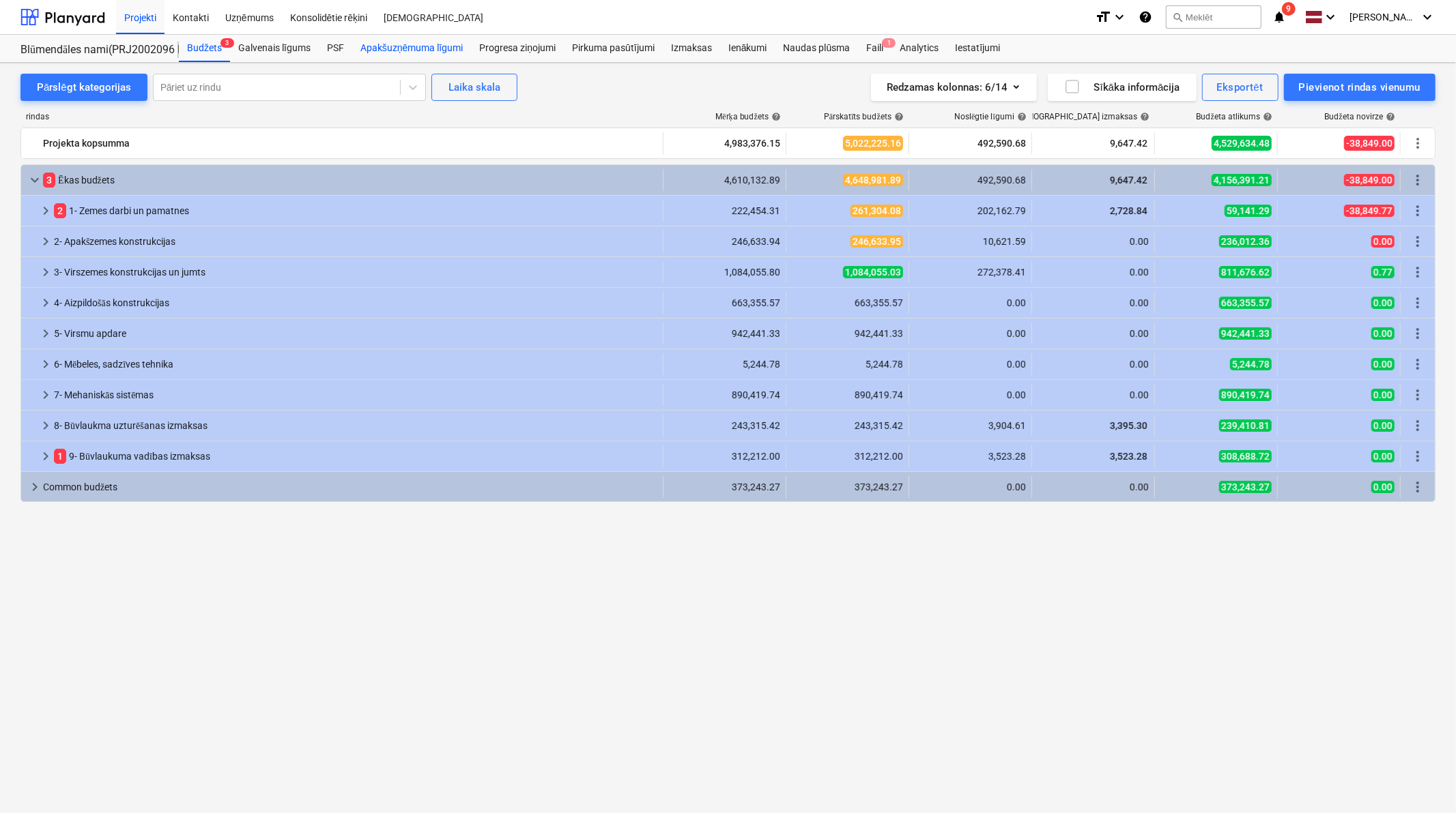
click at [454, 48] on div "Apakšuzņēmuma līgumi" at bounding box center [412, 48] width 119 height 27
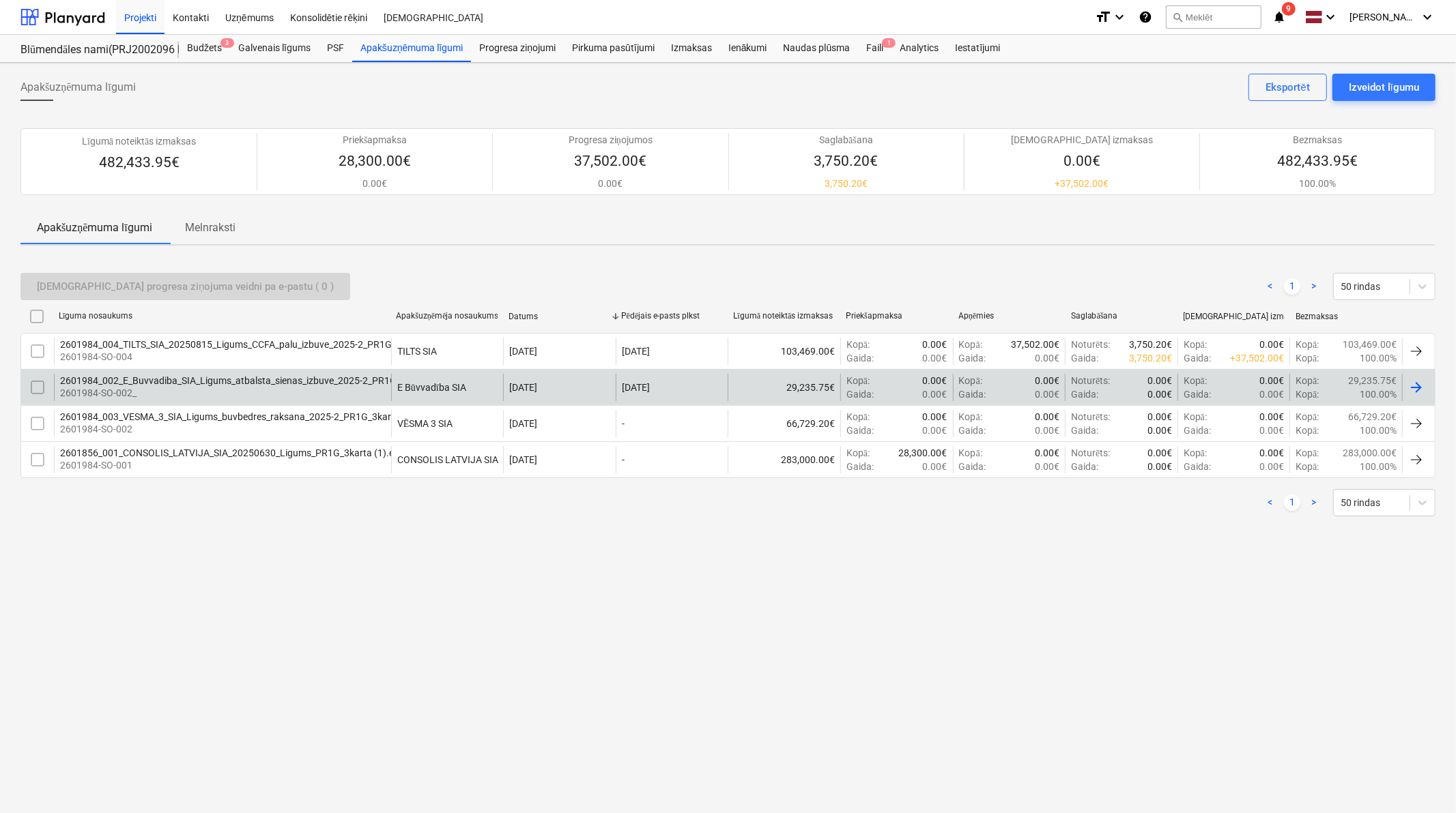
click at [307, 376] on div "2601984_002_E_Buvvadiba_SIA_Ligums_atbalsta_sienas_izbuve_2025-2_PR1G_3karta_3v…" at bounding box center [260, 380] width 399 height 11
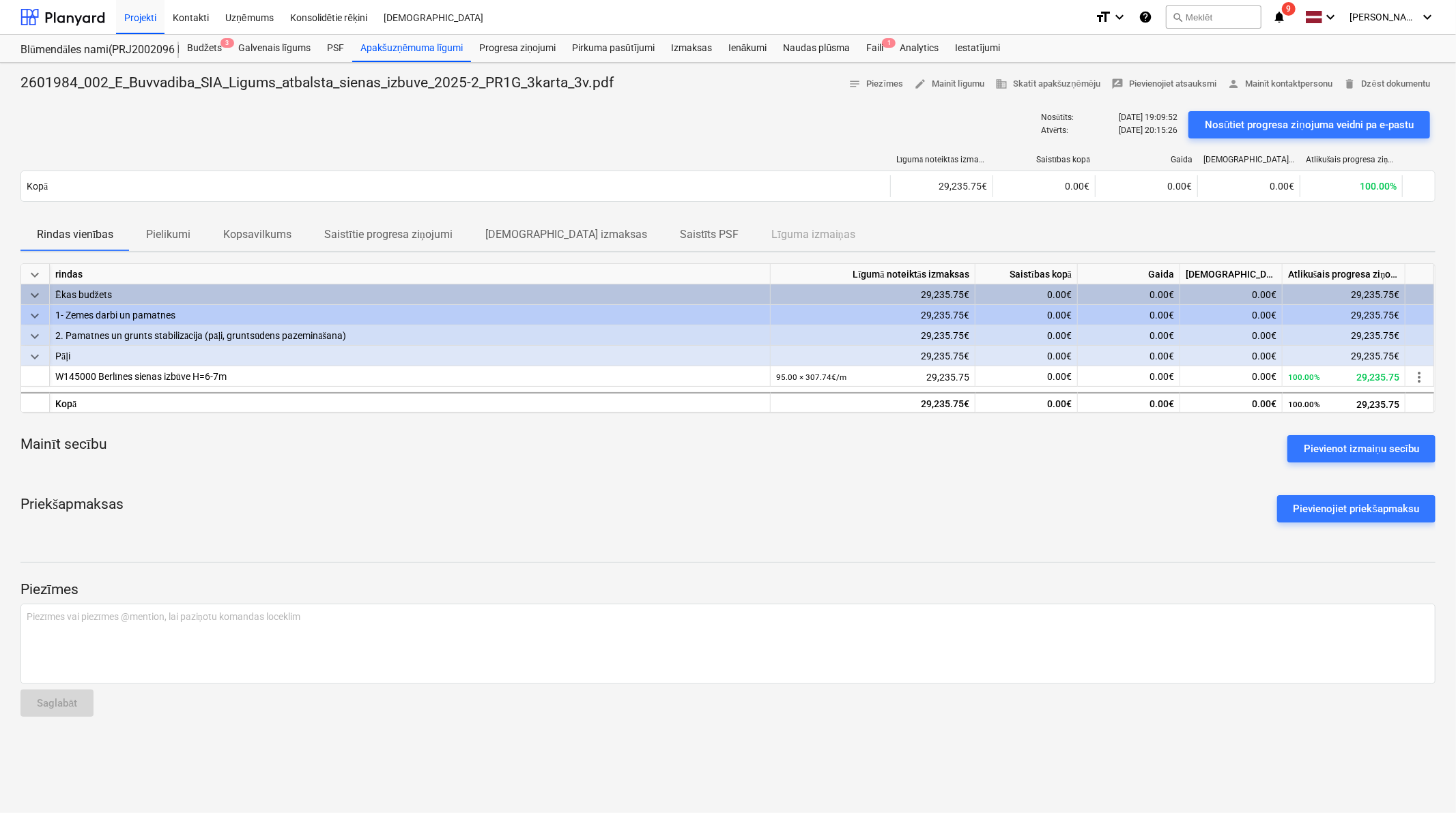
click at [189, 231] on p "Pielikumi" at bounding box center [168, 235] width 44 height 16
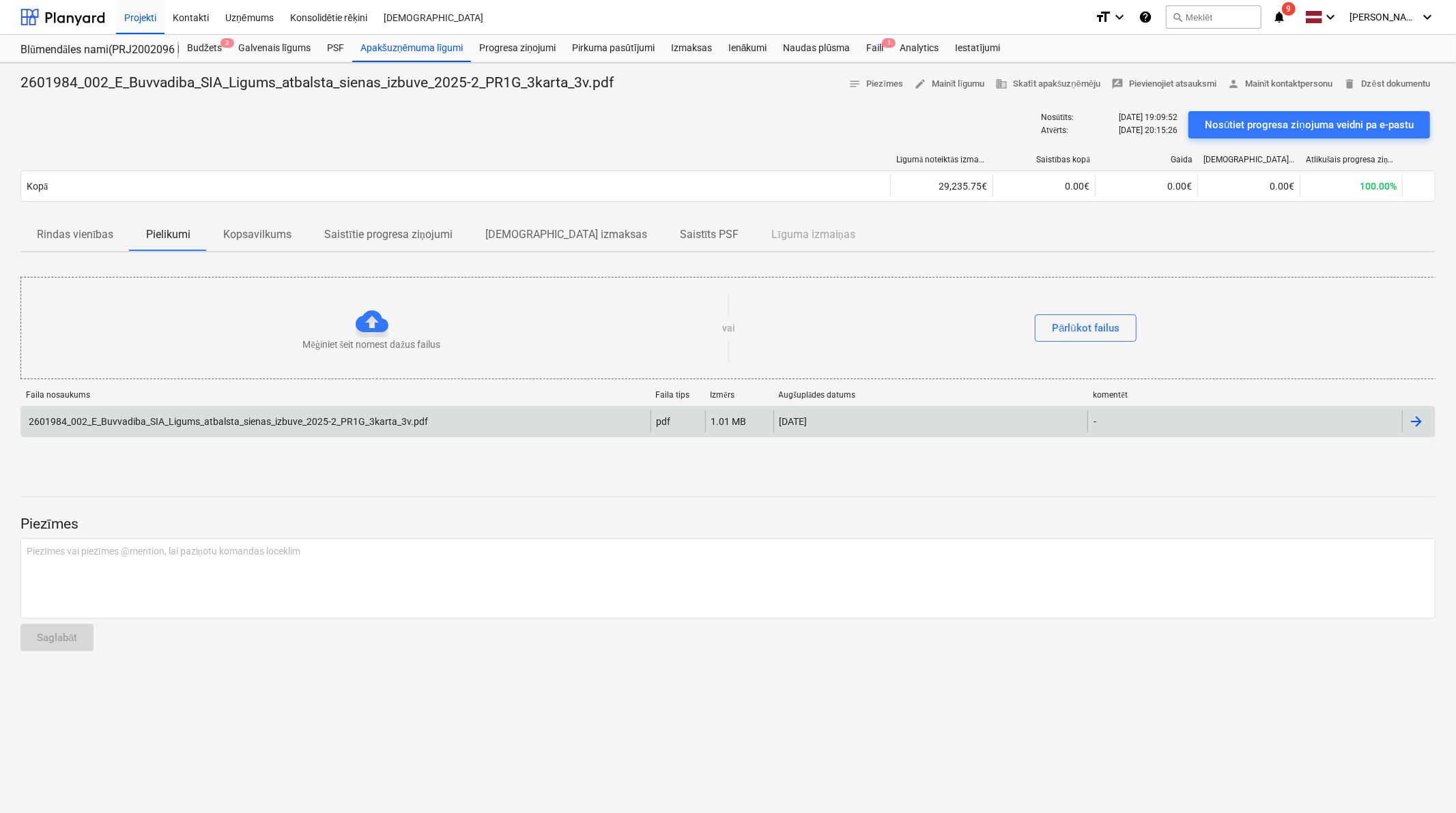
click at [285, 420] on div "2601984_002_E_Buvvadiba_SIA_Ligums_atbalsta_sienas_izbuve_2025-2_PR1G_3karta_3v…" at bounding box center [227, 421] width 401 height 11
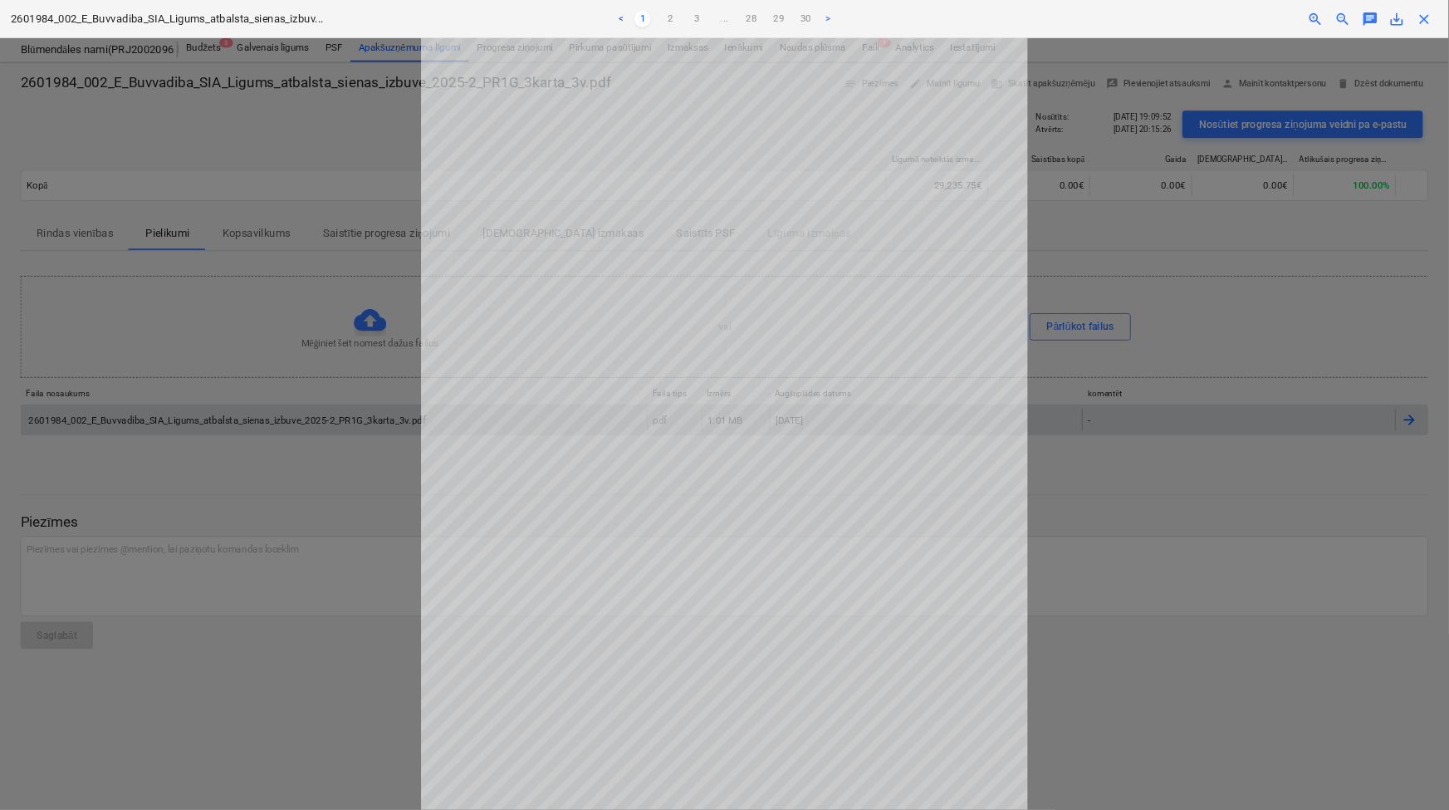
scroll to position [109, 0]
click at [856, 17] on link "3" at bounding box center [852, 23] width 20 height 20
click at [875, 28] on link "4" at bounding box center [869, 23] width 20 height 20
click at [890, 17] on link "5" at bounding box center [885, 23] width 20 height 20
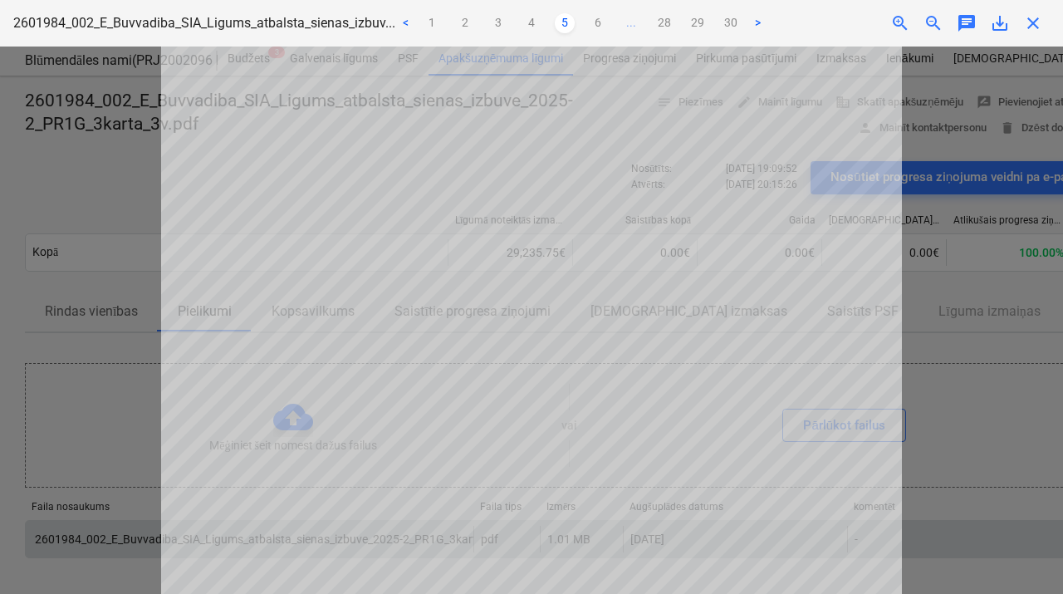
click at [895, 22] on span "zoom_in" at bounding box center [900, 23] width 20 height 20
